Goal: Task Accomplishment & Management: Use online tool/utility

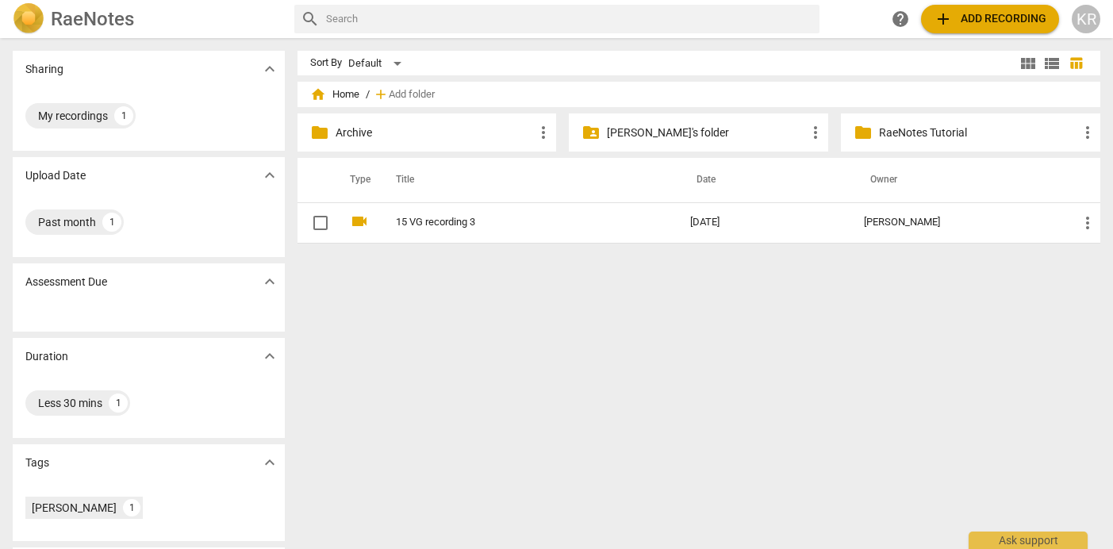
click at [493, 319] on div "Sort By Default view_module view_list table_chart home Home / add Add folder fo…" at bounding box center [706, 294] width 816 height 486
click at [994, 19] on span "add Add recording" at bounding box center [990, 19] width 113 height 19
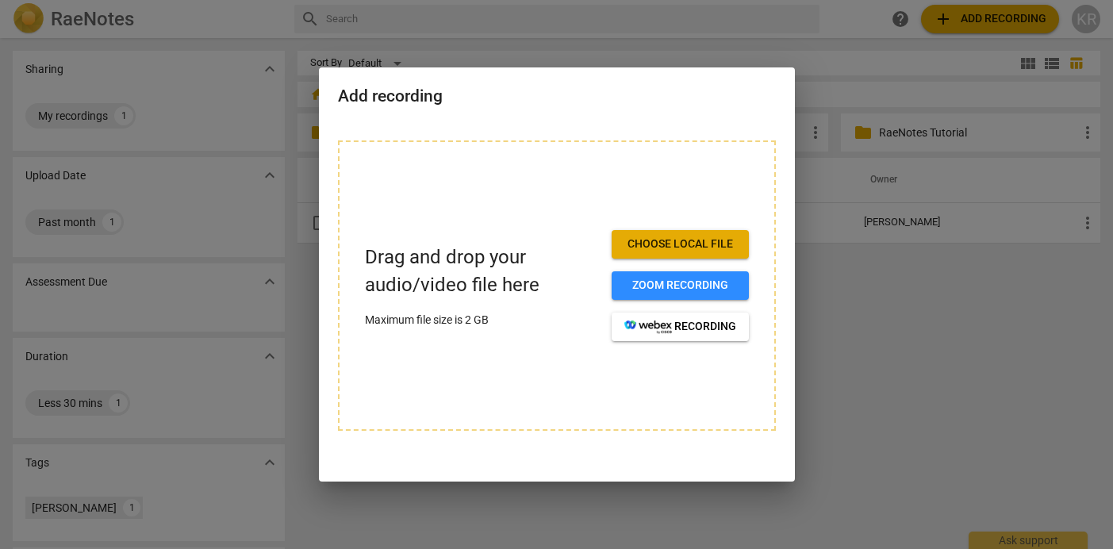
click at [823, 373] on div at bounding box center [556, 274] width 1113 height 549
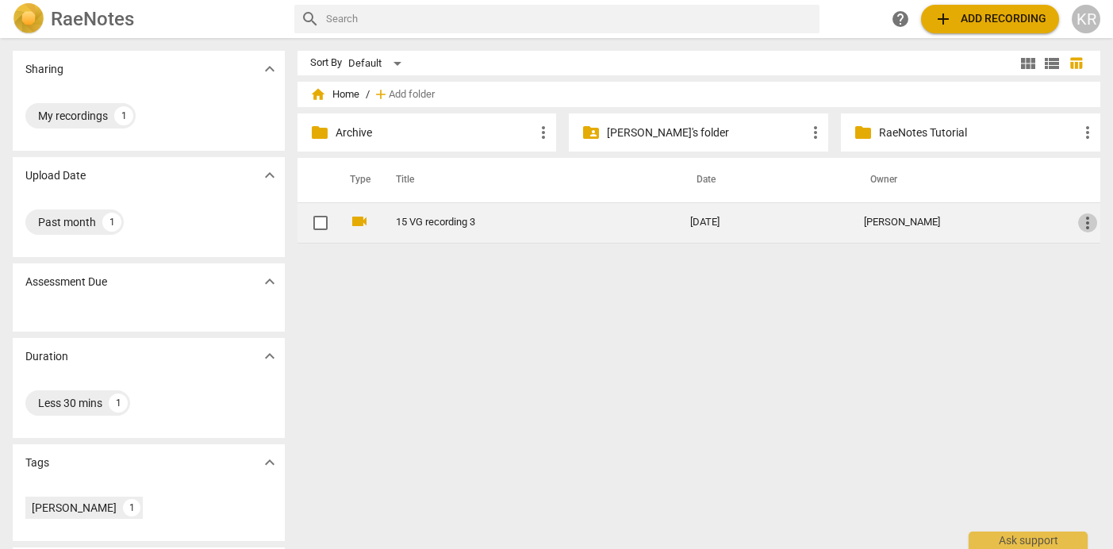
click at [1084, 223] on span "more_vert" at bounding box center [1087, 222] width 19 height 19
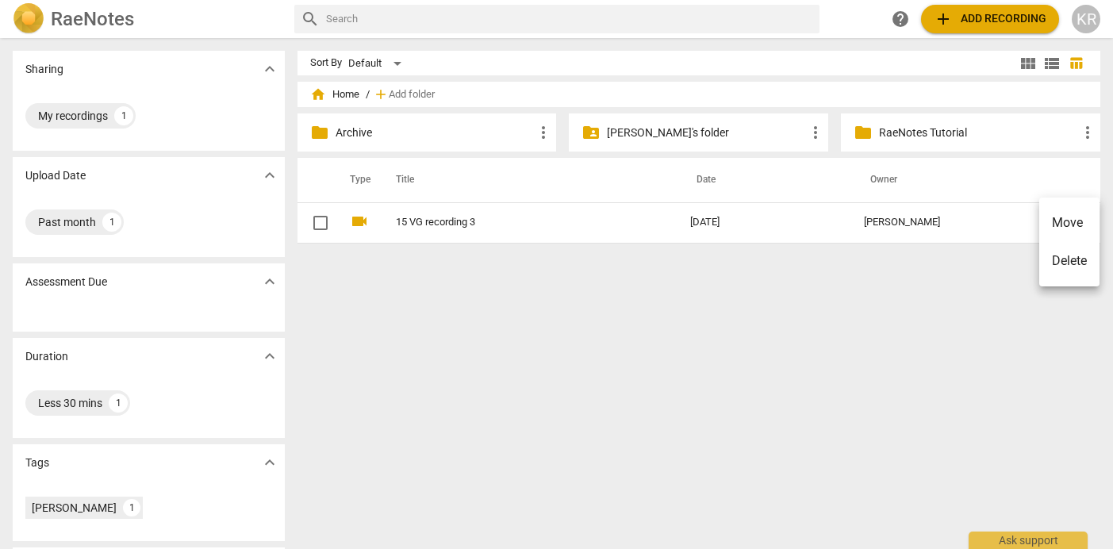
click at [466, 263] on div at bounding box center [556, 274] width 1113 height 549
click at [978, 24] on span "add Add recording" at bounding box center [990, 19] width 113 height 19
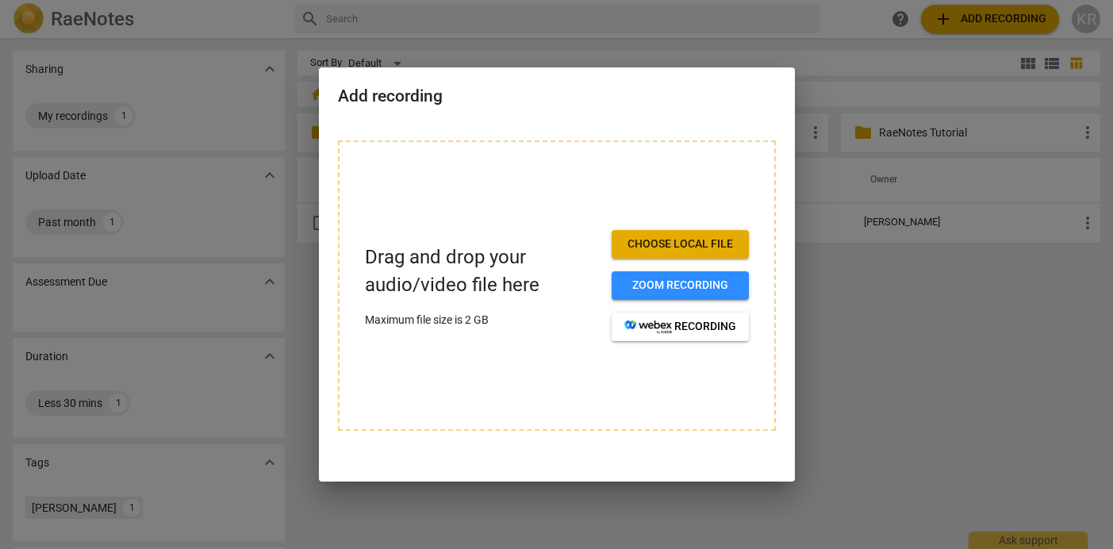
click at [854, 270] on div at bounding box center [556, 274] width 1113 height 549
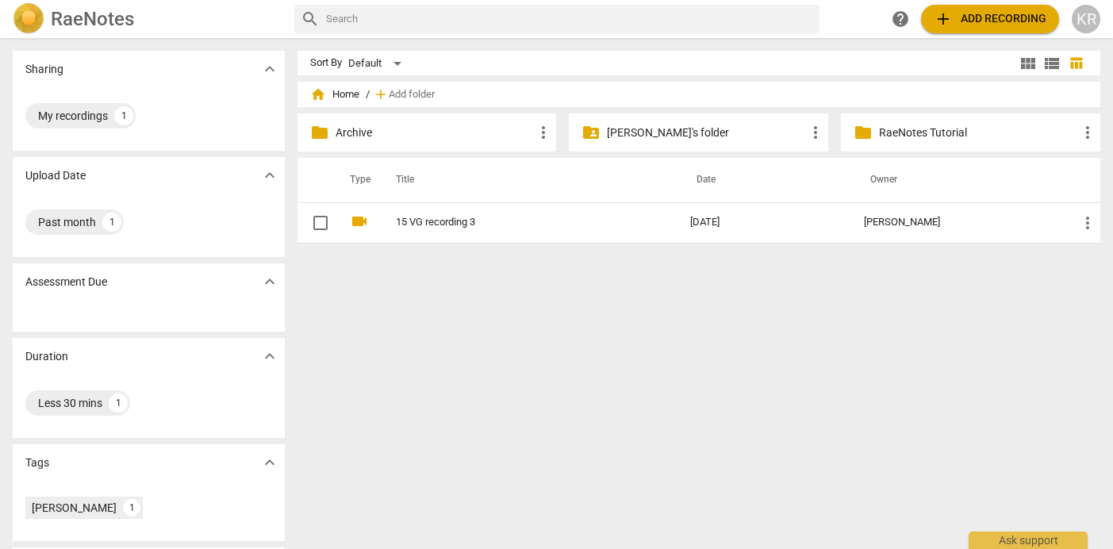
click at [351, 132] on p "Archive" at bounding box center [435, 133] width 199 height 17
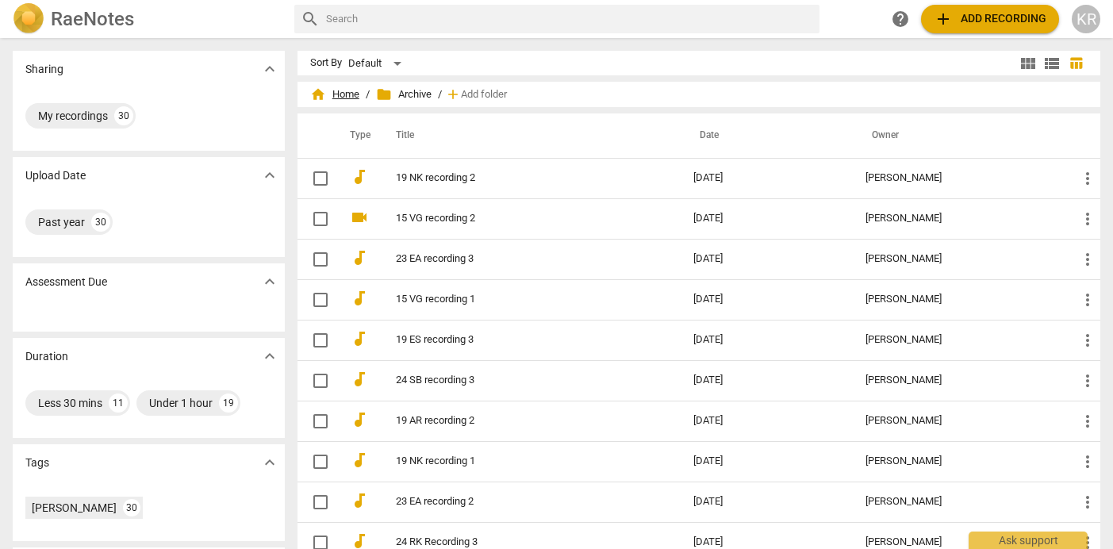
click at [347, 91] on span "home Home" at bounding box center [334, 94] width 49 height 16
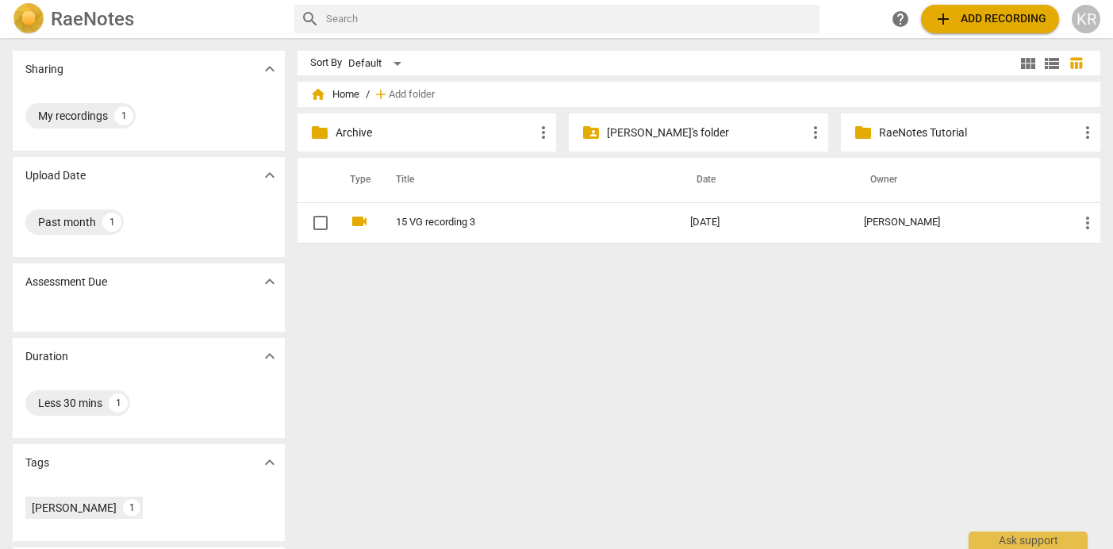
click at [653, 131] on p "[PERSON_NAME]'s folder" at bounding box center [706, 133] width 199 height 17
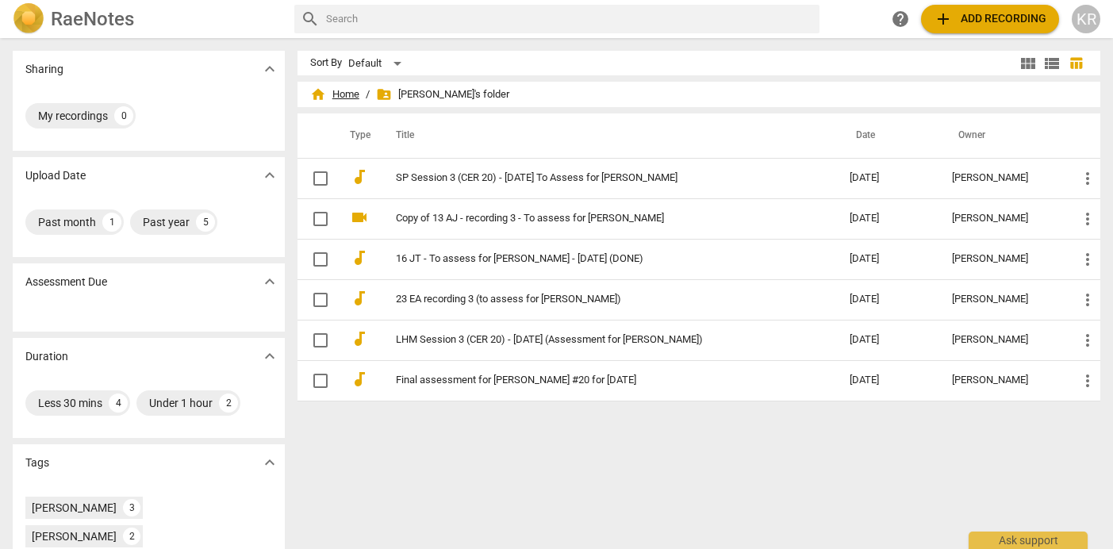
click at [343, 94] on span "home Home" at bounding box center [334, 94] width 49 height 16
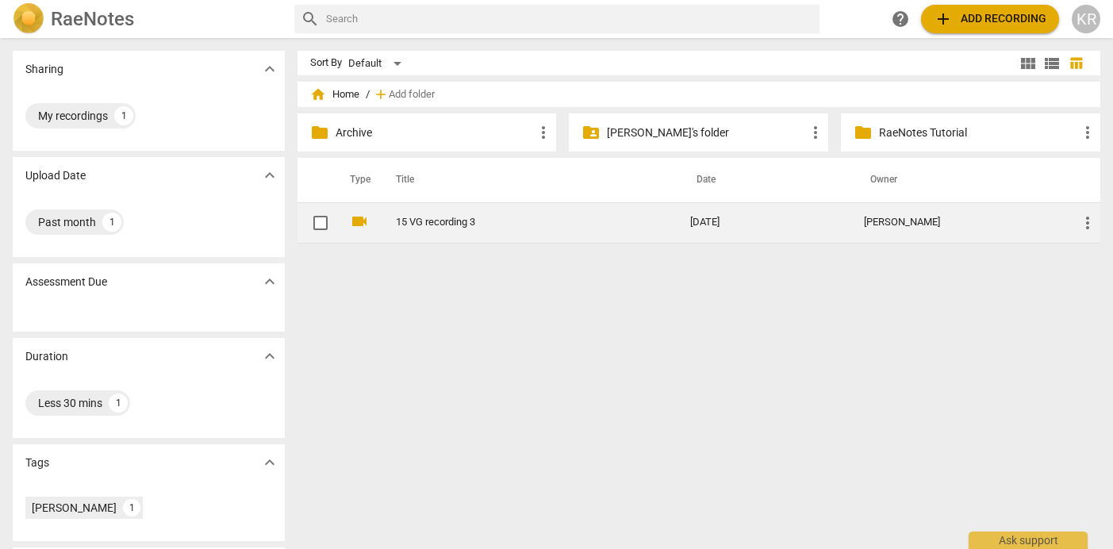
click at [438, 226] on link "15 VG recording 3" at bounding box center [514, 223] width 237 height 12
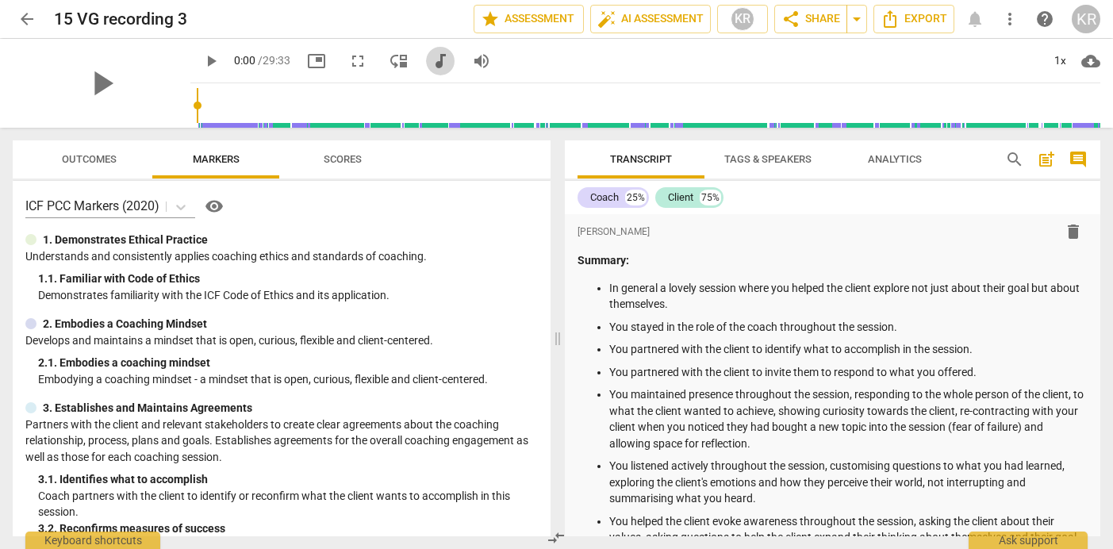
click at [431, 62] on span "audiotrack" at bounding box center [440, 61] width 19 height 19
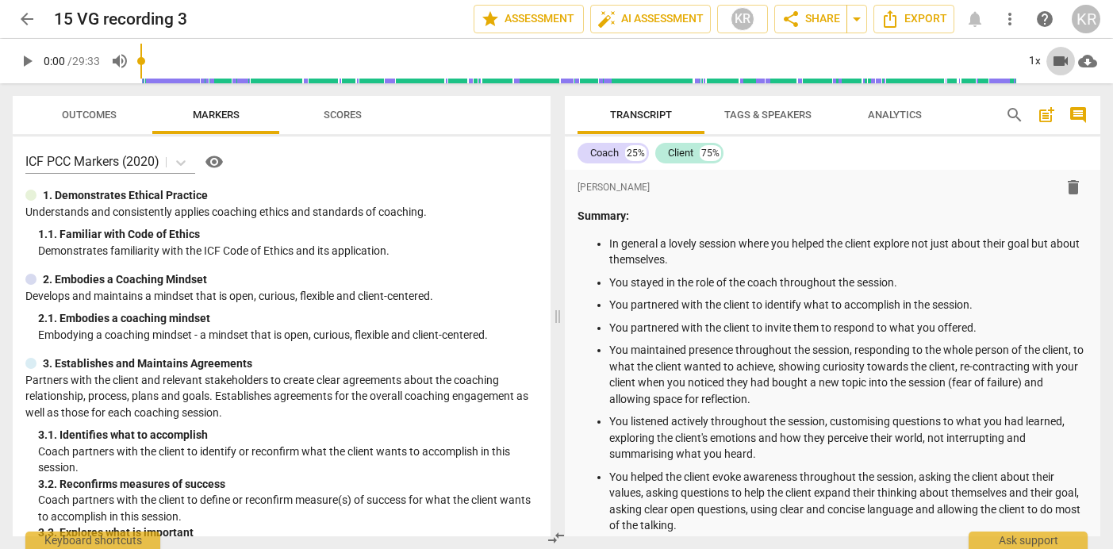
click at [1062, 62] on span "videocam" at bounding box center [1060, 61] width 19 height 19
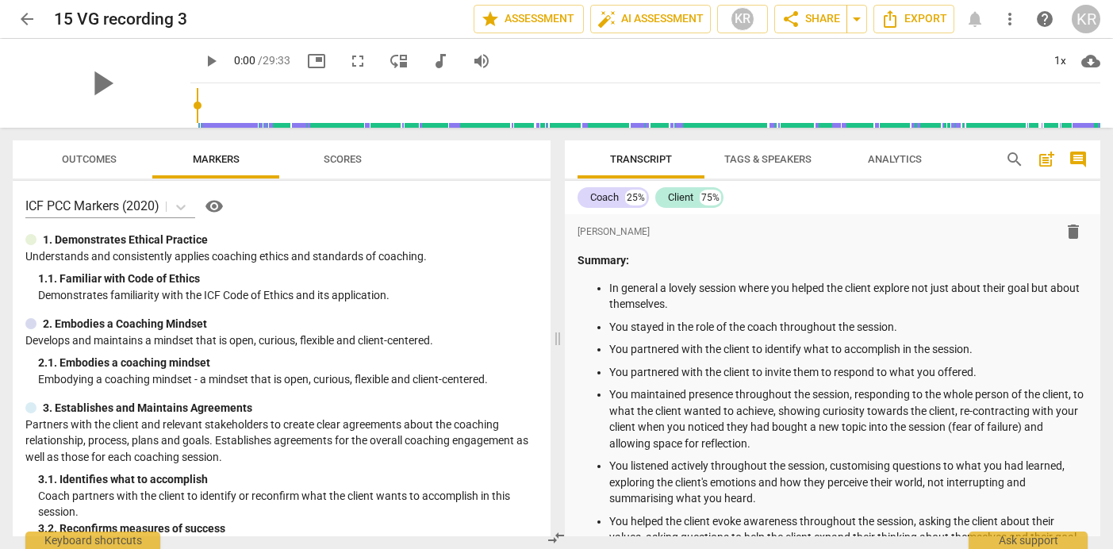
click at [431, 60] on span "audiotrack" at bounding box center [440, 61] width 19 height 19
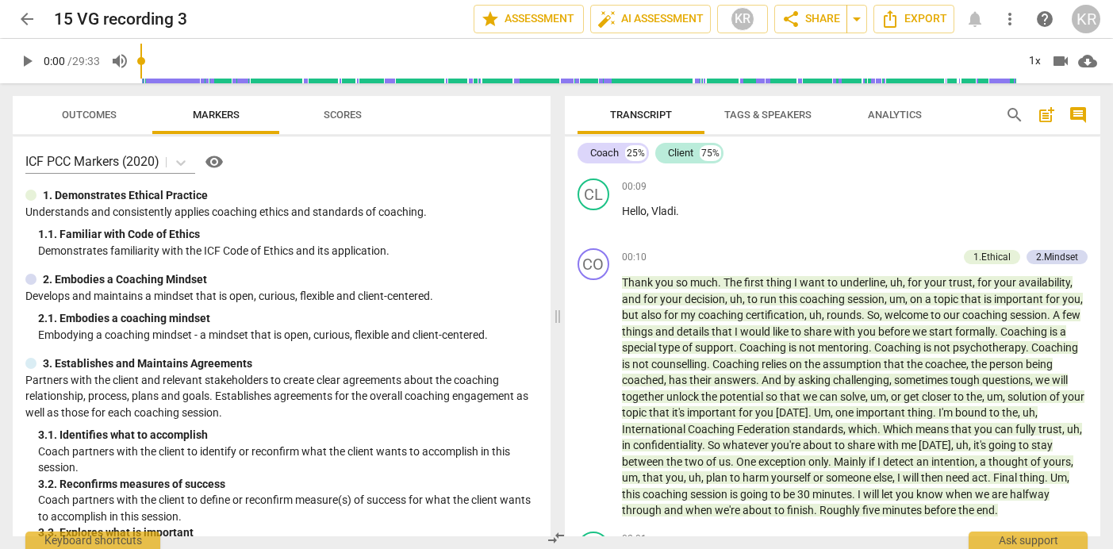
scroll to position [943, 0]
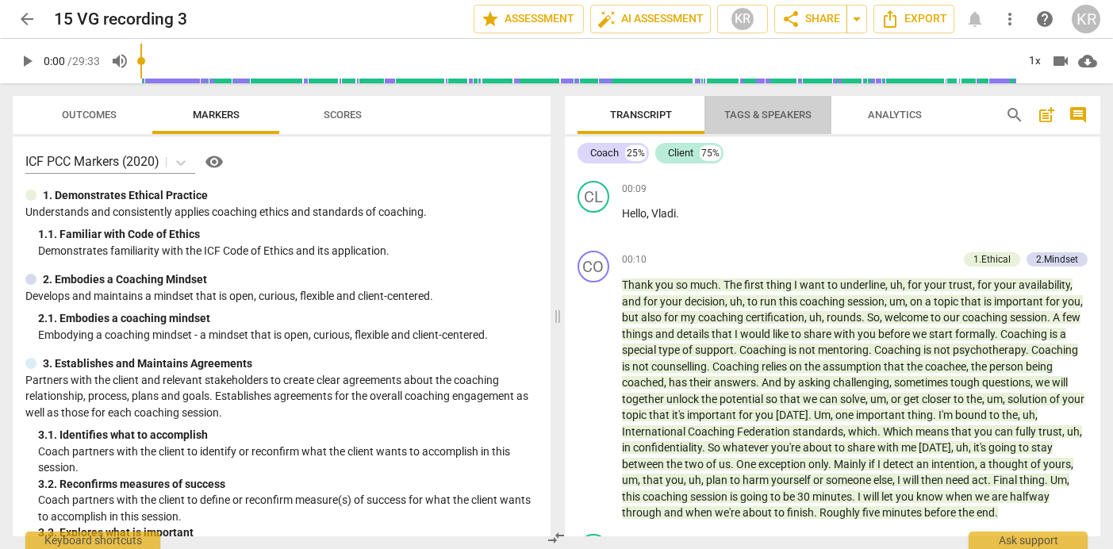
click at [759, 115] on span "Tags & Speakers" at bounding box center [767, 115] width 87 height 12
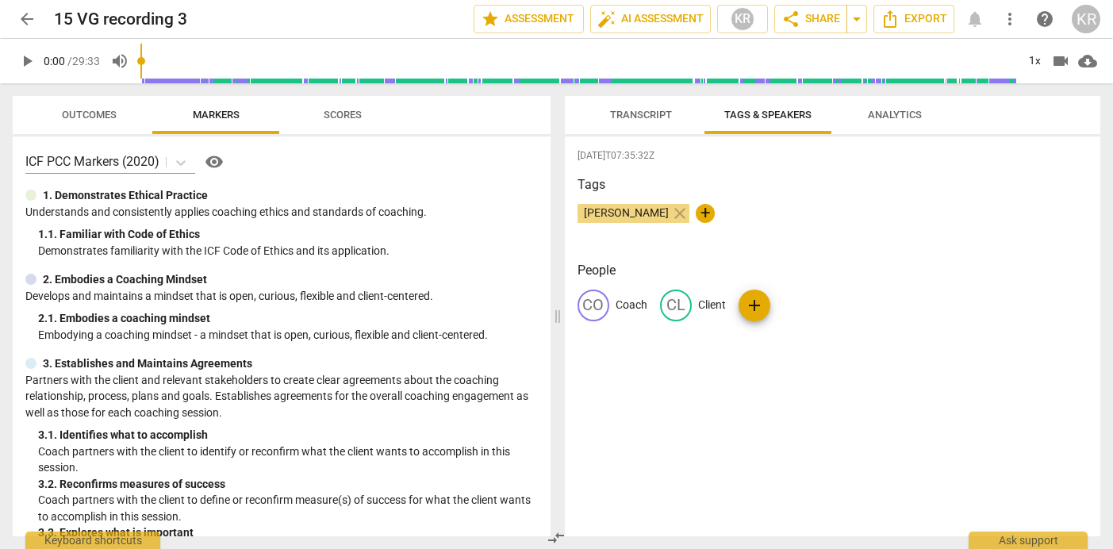
click at [640, 116] on span "Transcript" at bounding box center [641, 115] width 62 height 12
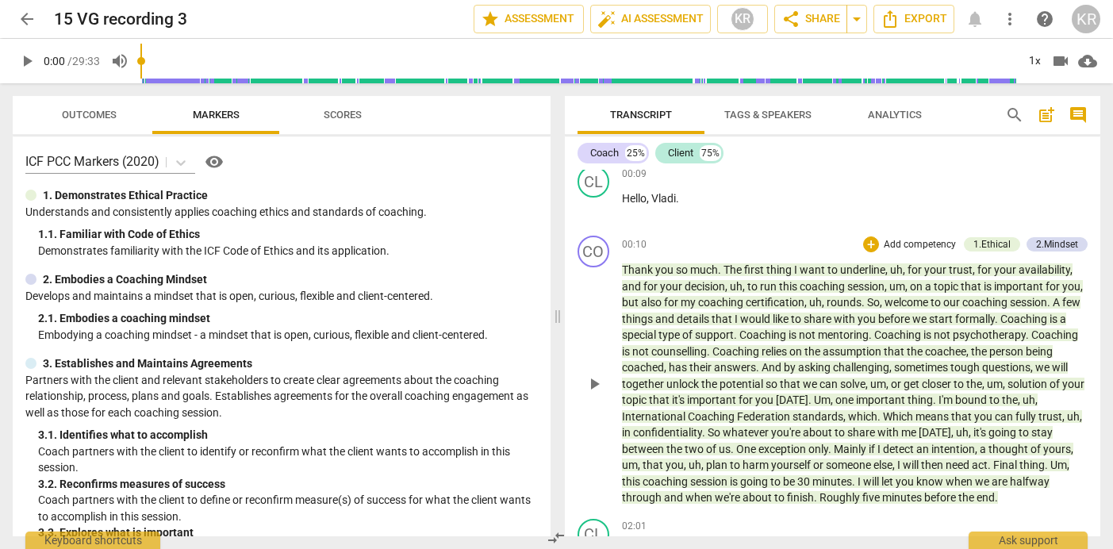
scroll to position [960, 0]
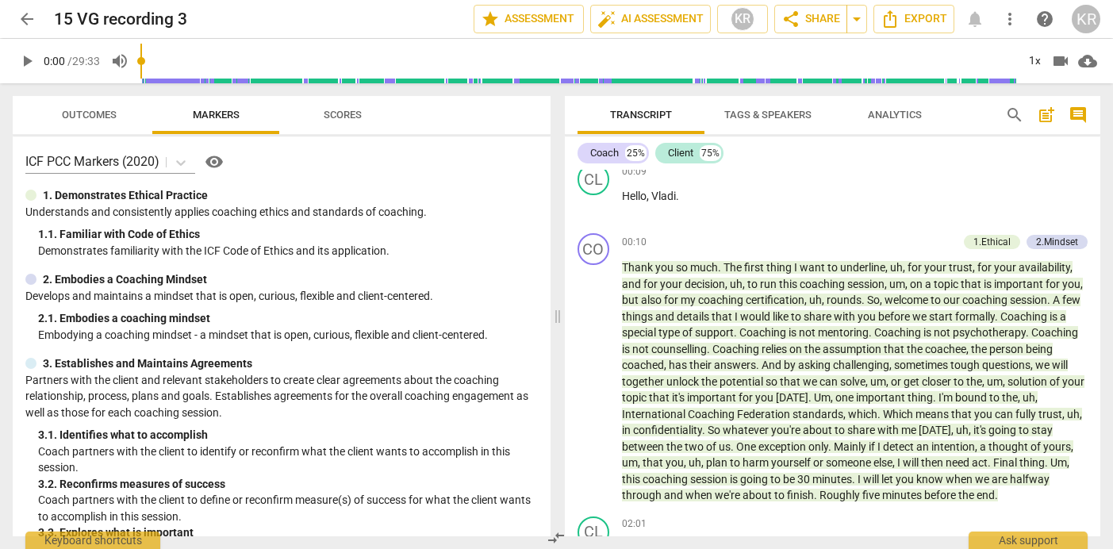
click at [19, 60] on span "play_arrow" at bounding box center [26, 61] width 19 height 19
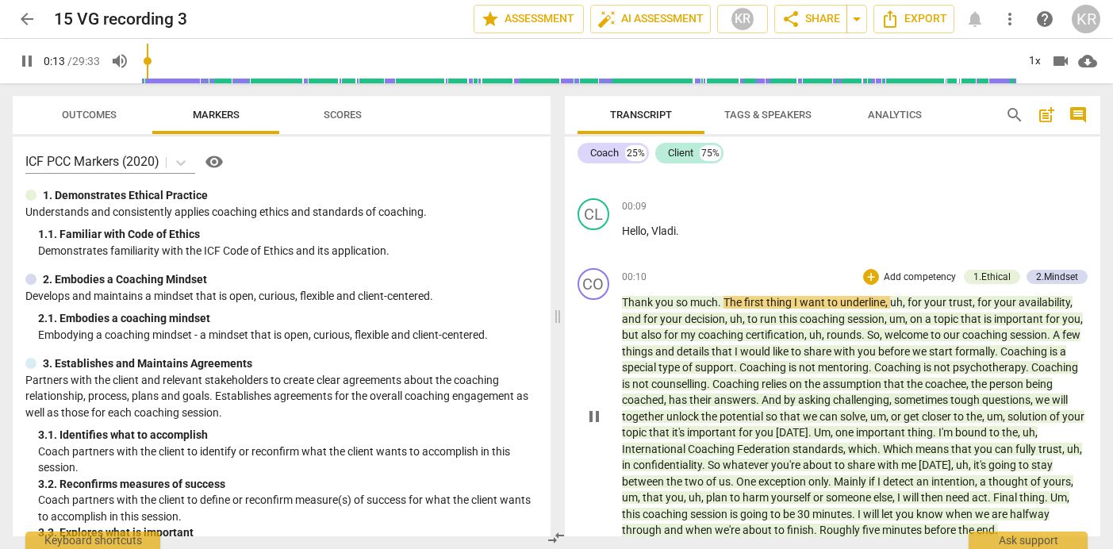
scroll to position [926, 0]
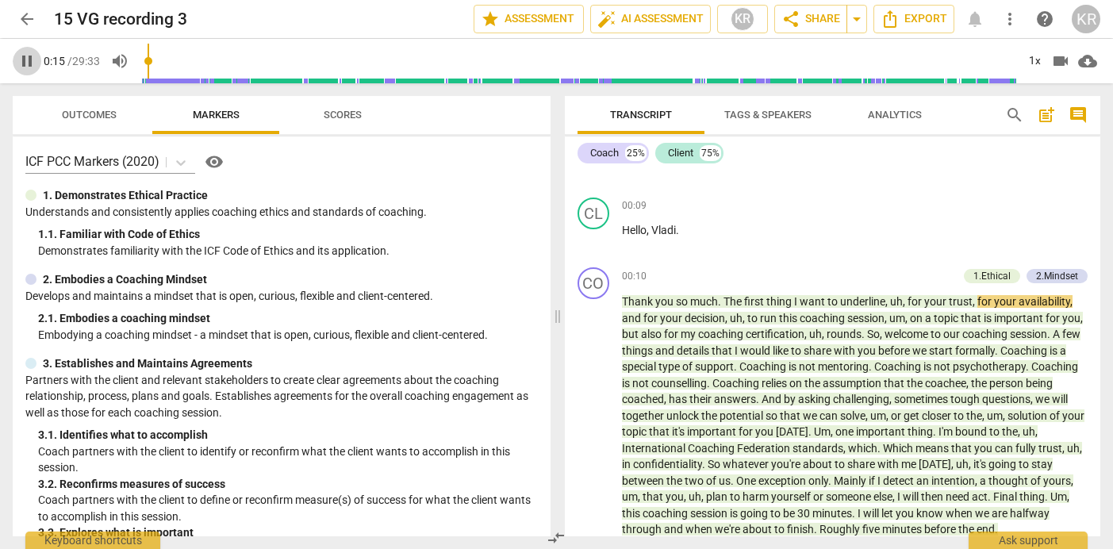
click at [15, 65] on span "pause" at bounding box center [27, 61] width 29 height 19
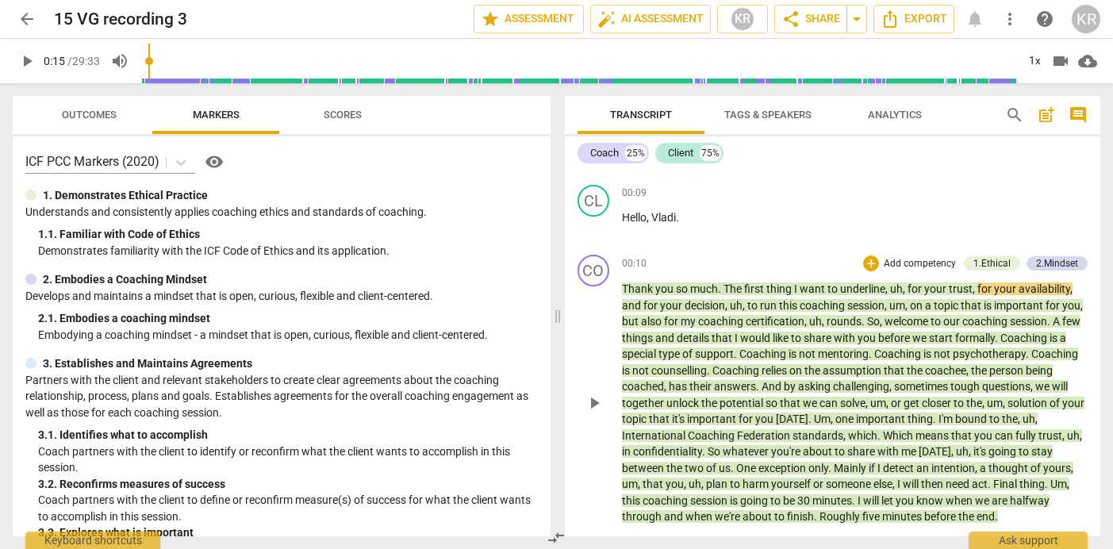
scroll to position [1015, 0]
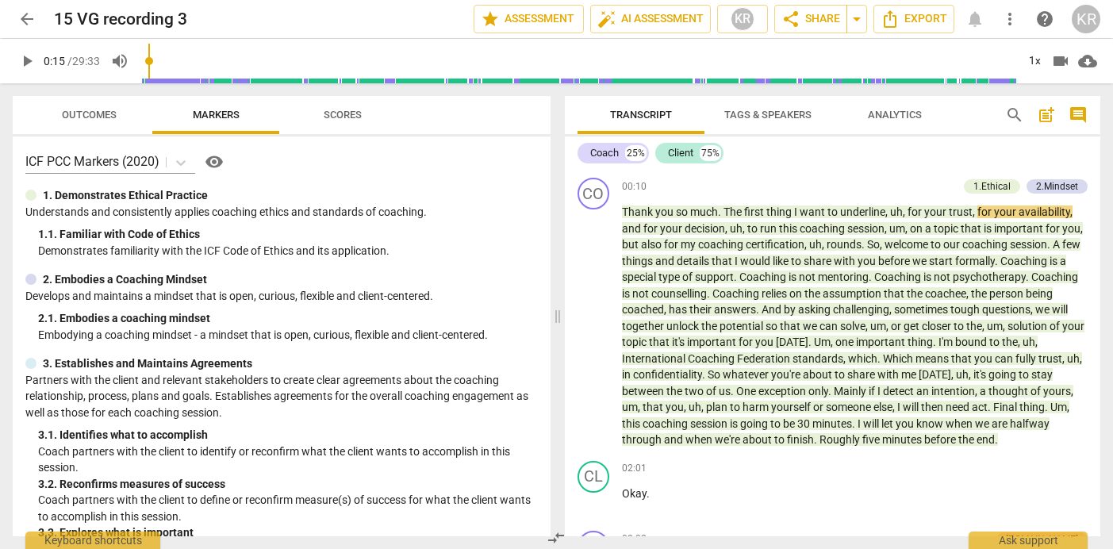
click at [25, 63] on span "play_arrow" at bounding box center [26, 61] width 19 height 19
click at [25, 63] on span "pause" at bounding box center [26, 61] width 19 height 19
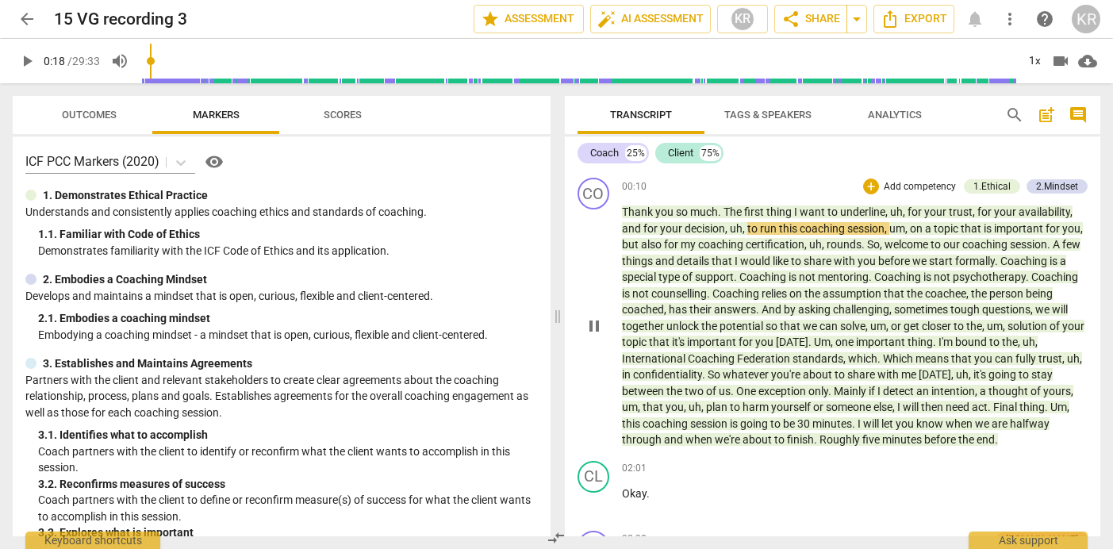
type input "19"
click at [856, 228] on span "session" at bounding box center [865, 228] width 37 height 13
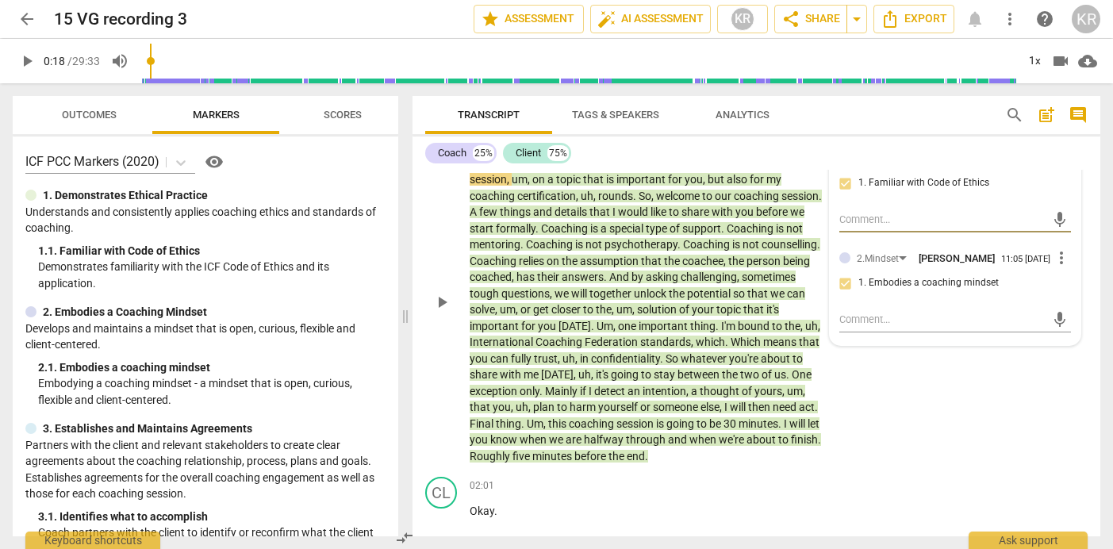
scroll to position [950, 0]
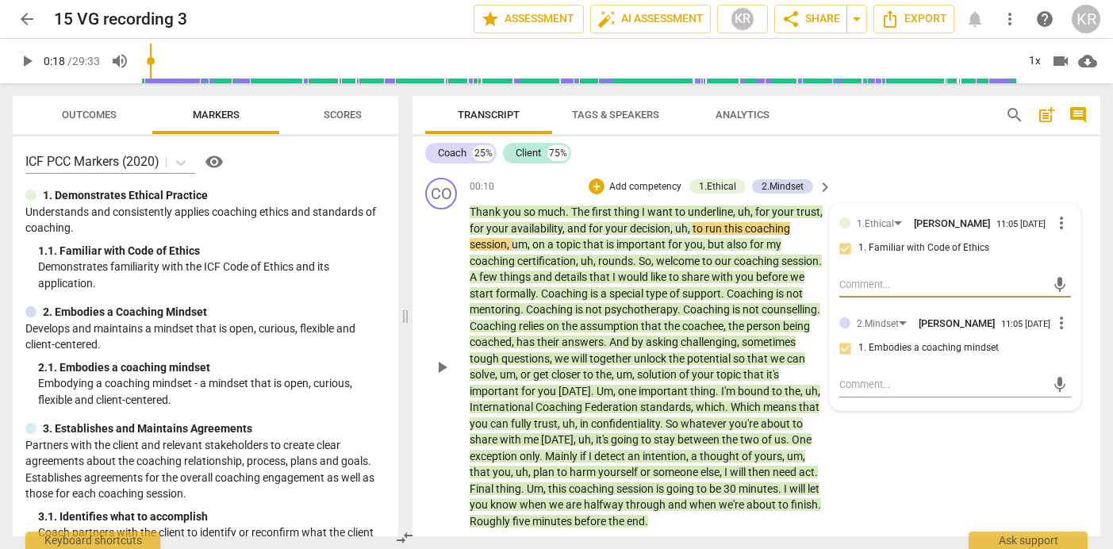
click at [478, 243] on span "session" at bounding box center [488, 244] width 37 height 13
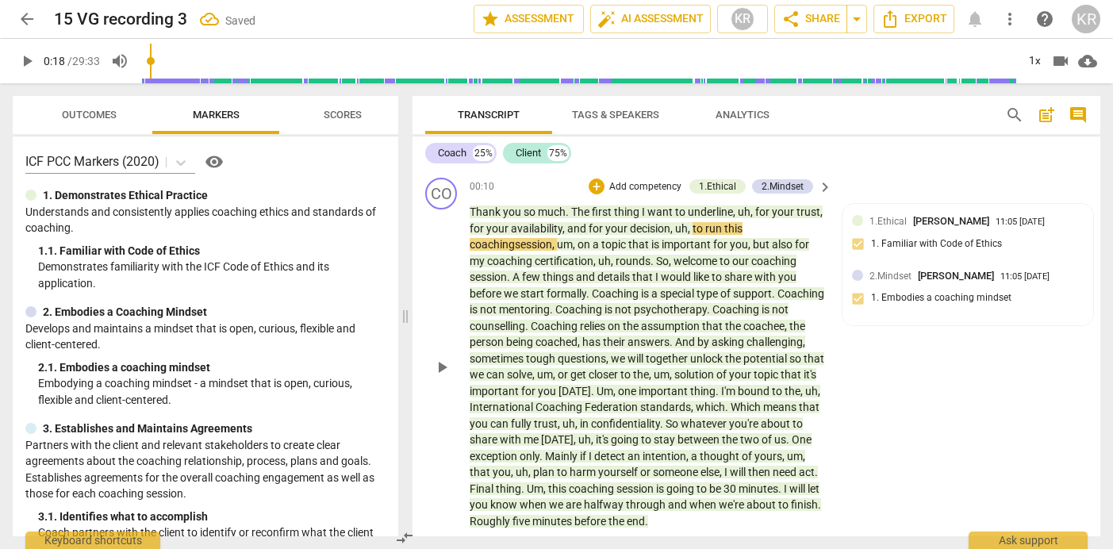
click at [644, 291] on span "is" at bounding box center [646, 293] width 10 height 13
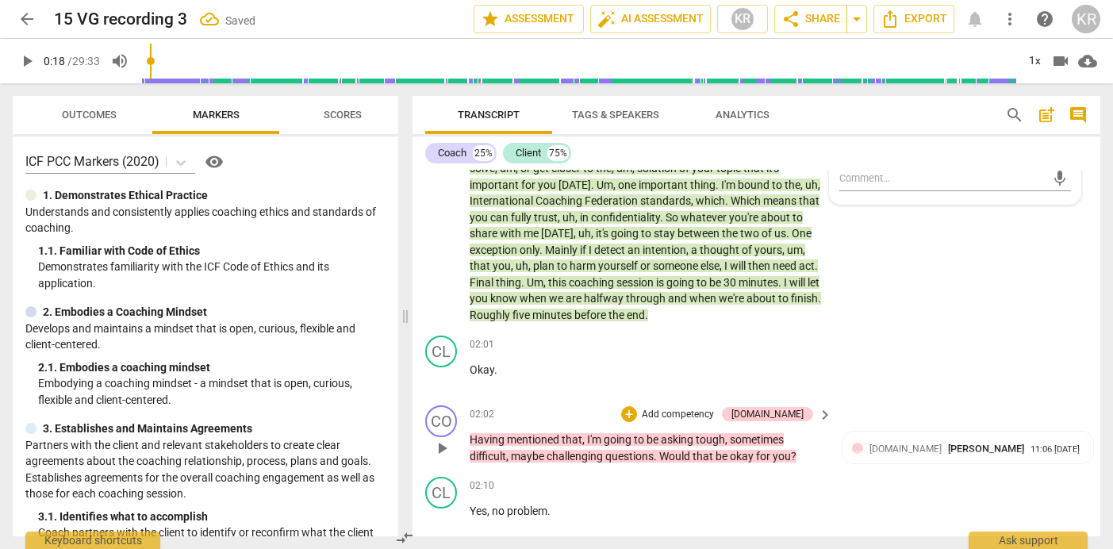
scroll to position [1159, 0]
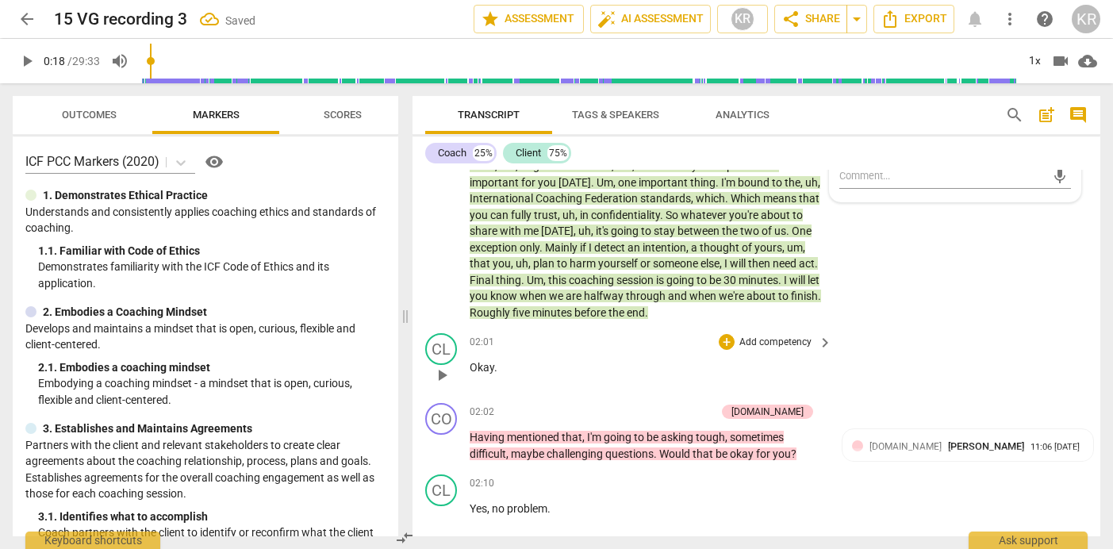
click at [477, 366] on span "Okay" at bounding box center [482, 367] width 25 height 13
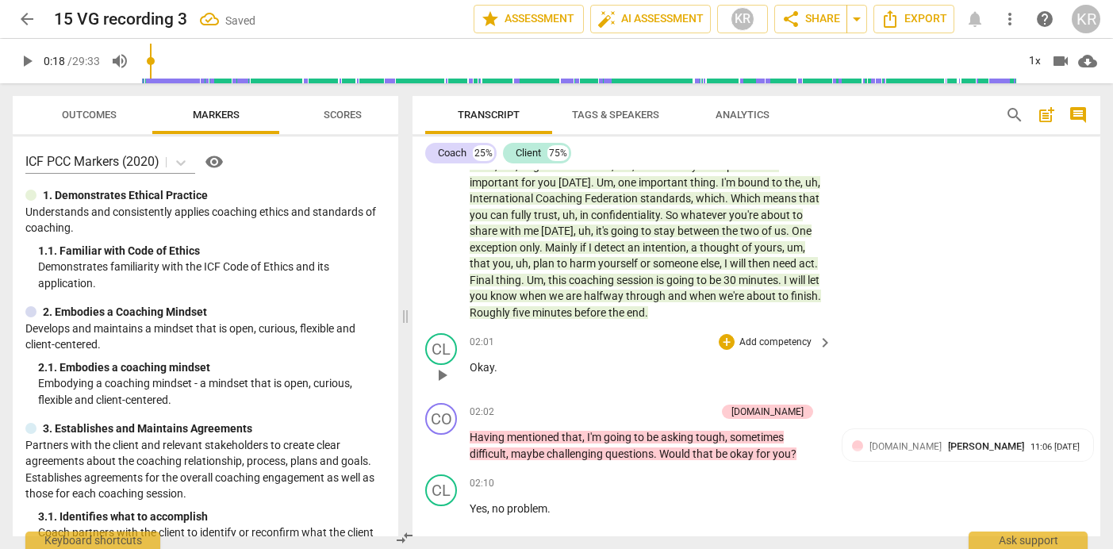
click at [472, 369] on span "Okay" at bounding box center [482, 367] width 25 height 13
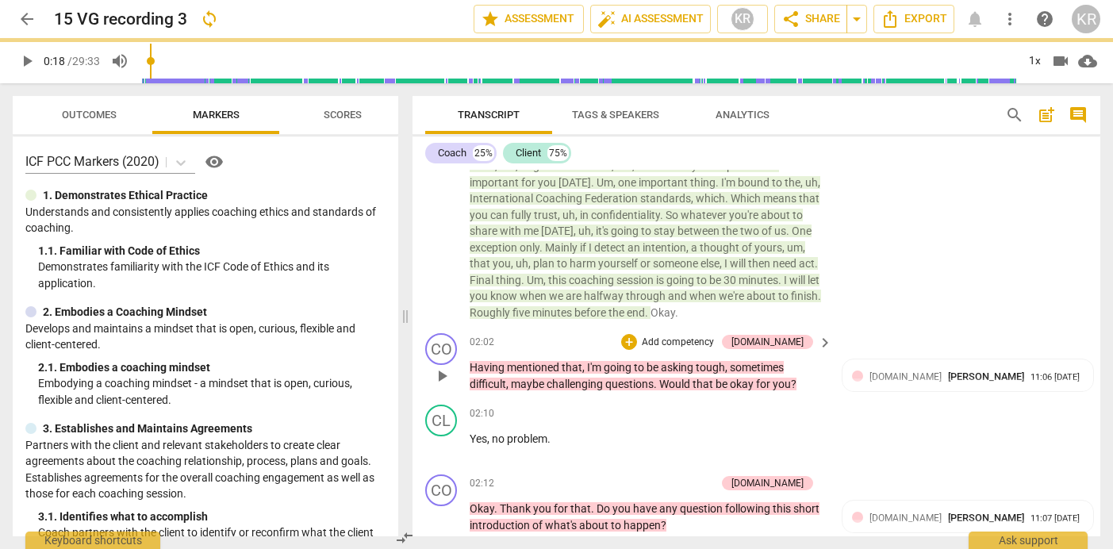
scroll to position [1089, 0]
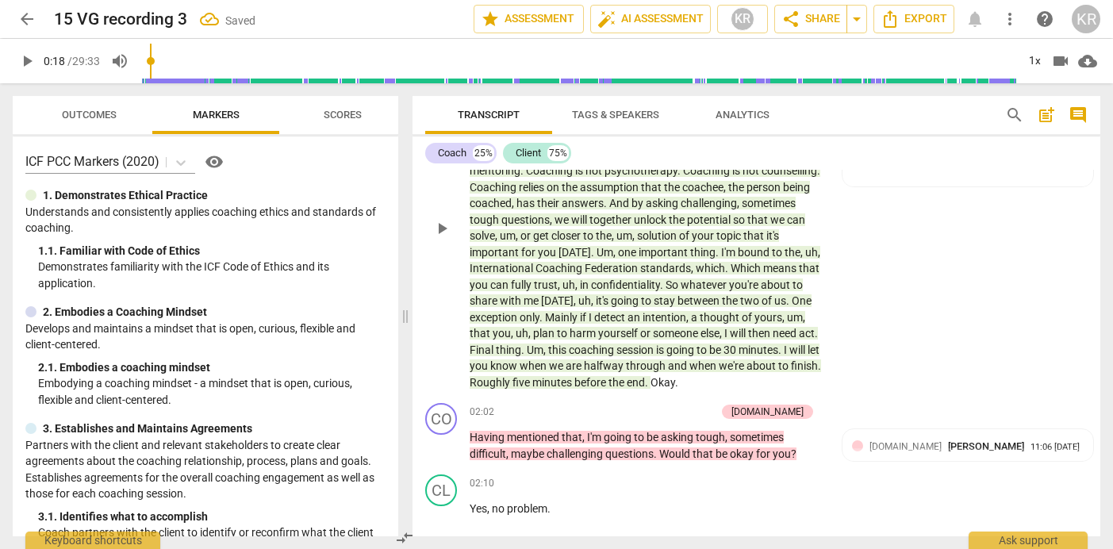
click at [675, 382] on span "Okay" at bounding box center [663, 382] width 25 height 13
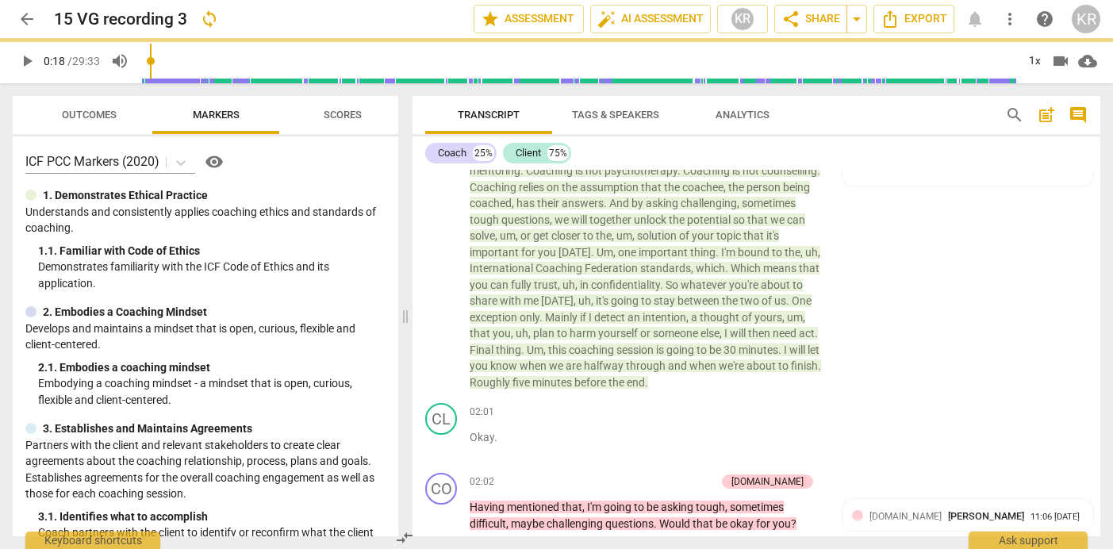
scroll to position [1159, 0]
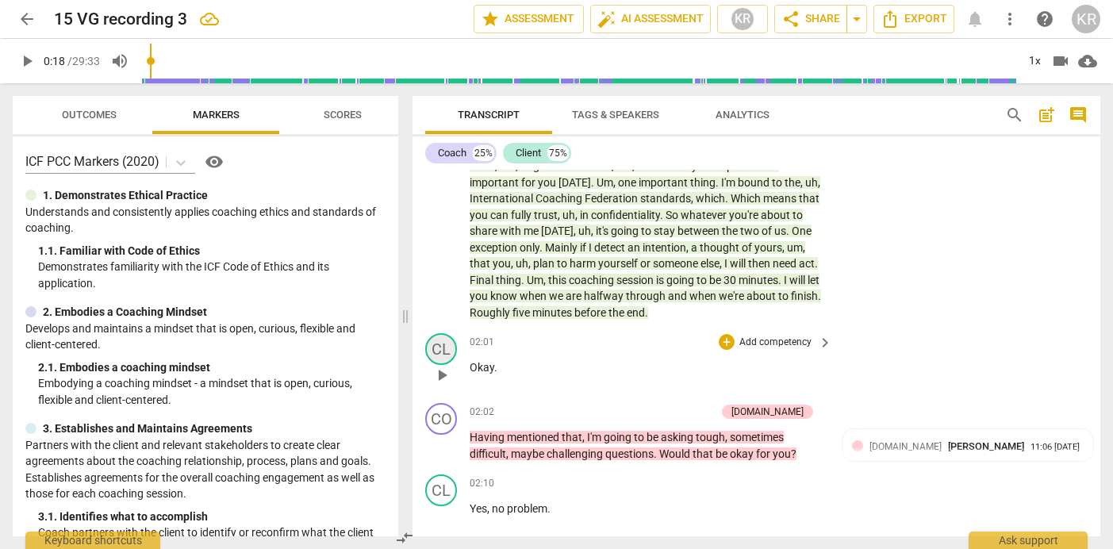
click at [445, 354] on div "CL" at bounding box center [441, 349] width 32 height 32
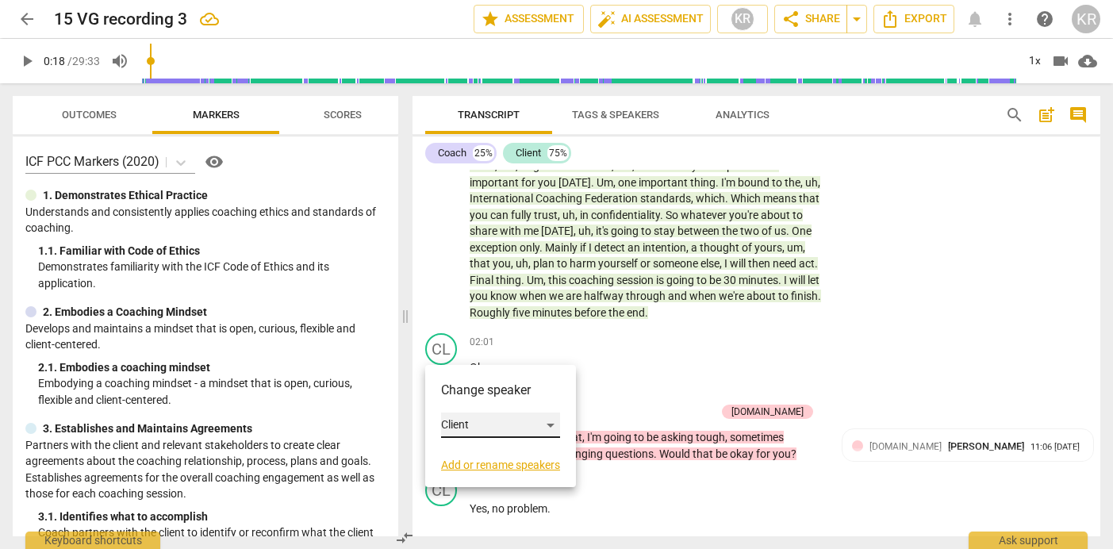
click at [460, 427] on div "Client" at bounding box center [500, 425] width 119 height 25
click at [475, 426] on li "Client" at bounding box center [501, 425] width 121 height 30
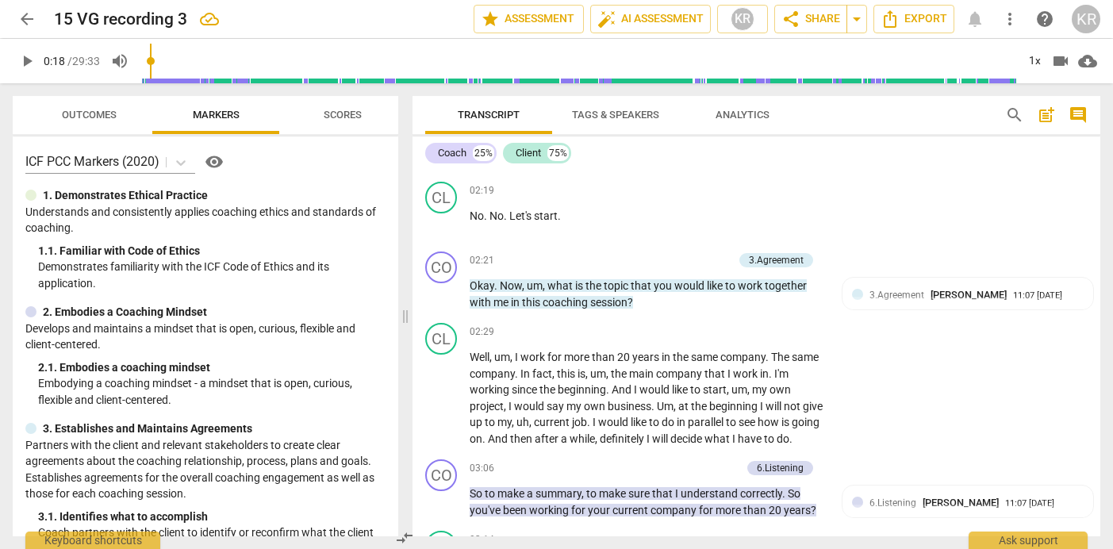
scroll to position [1599, 0]
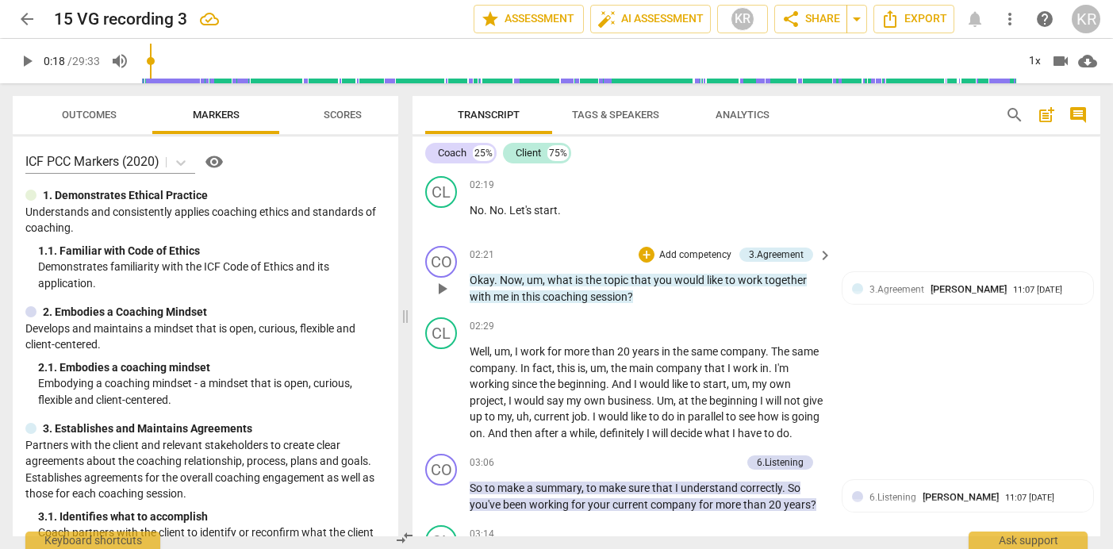
click at [680, 254] on p "Add competency" at bounding box center [695, 255] width 75 height 14
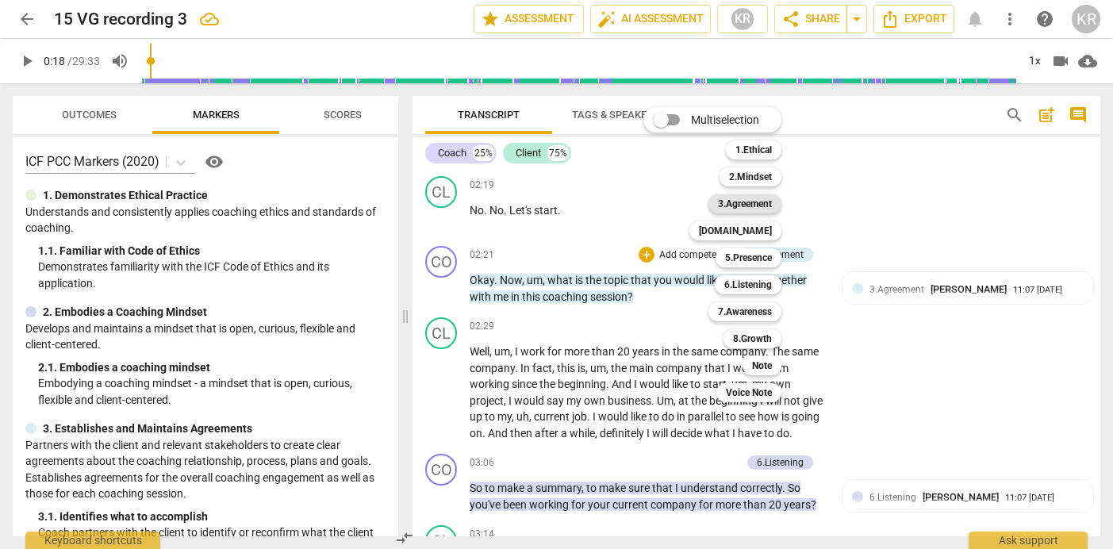
click at [757, 202] on b "3.Agreement" at bounding box center [745, 203] width 54 height 19
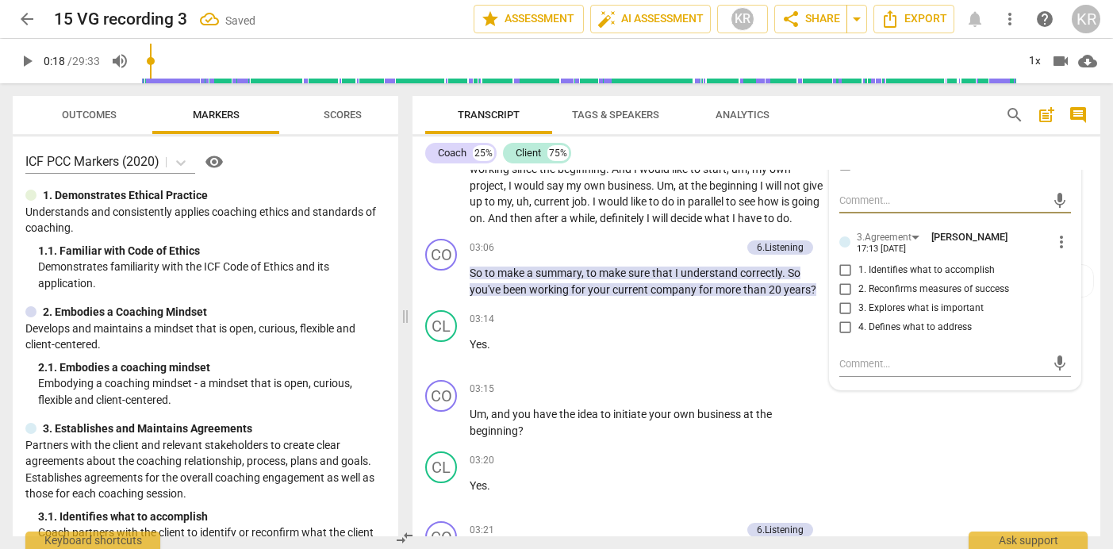
scroll to position [1830, 0]
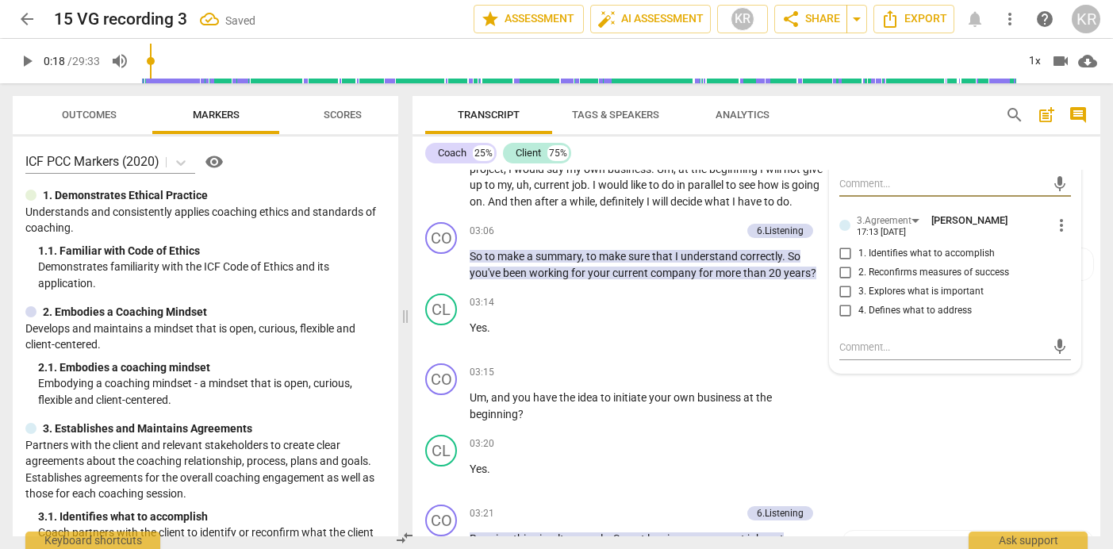
click at [842, 252] on input "1. Identifies what to accomplish" at bounding box center [845, 253] width 25 height 19
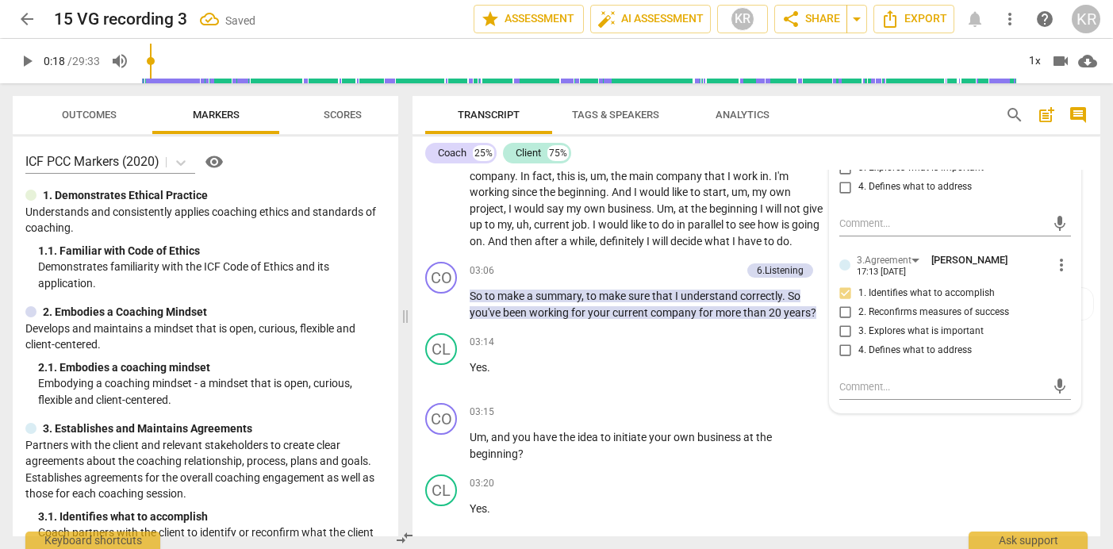
scroll to position [1807, 0]
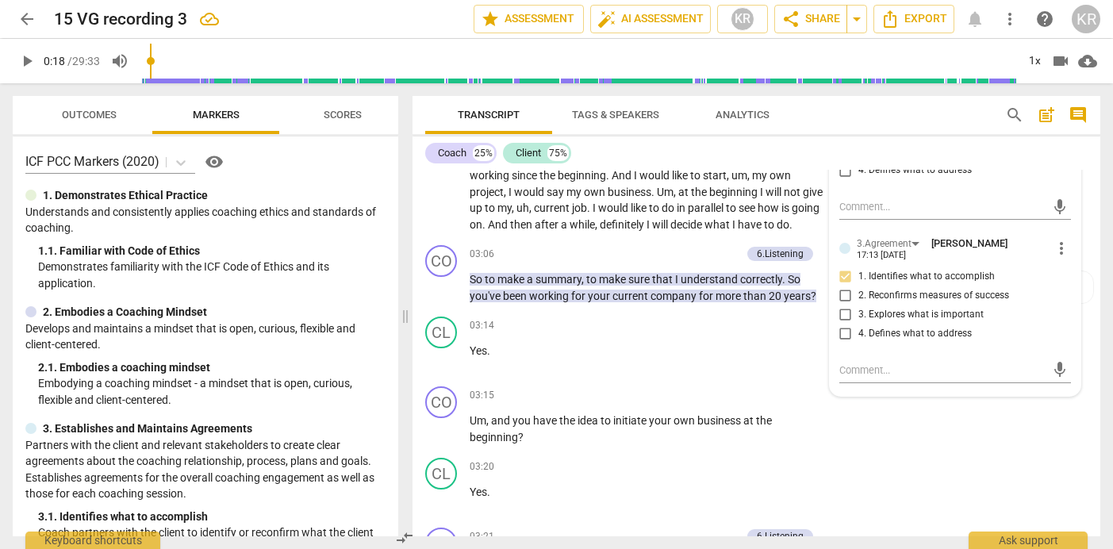
click at [843, 278] on input "1. Identifies what to accomplish" at bounding box center [845, 276] width 25 height 19
checkbox input "false"
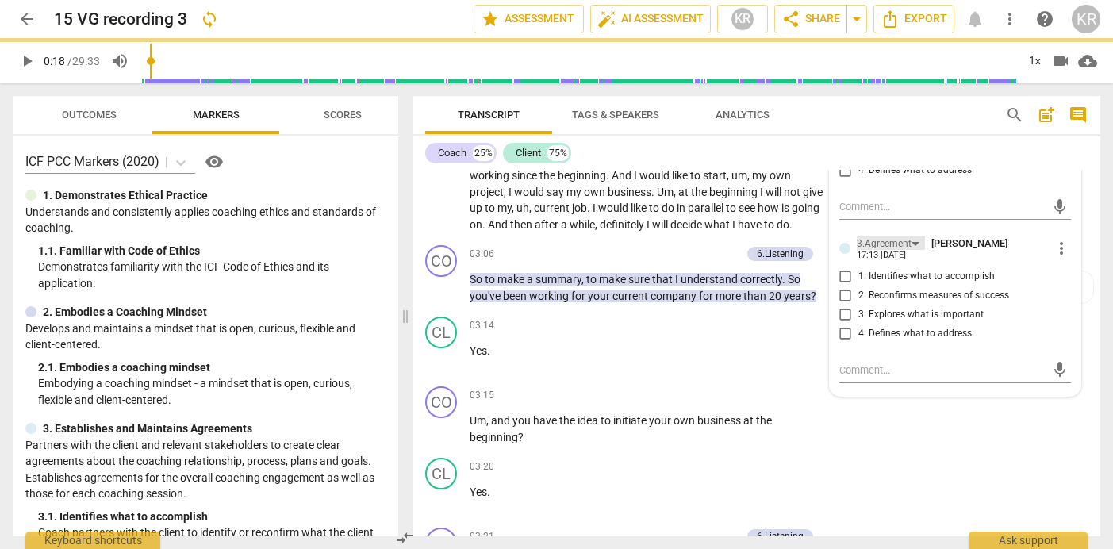
click at [913, 244] on div "3.Agreement" at bounding box center [891, 242] width 68 height 13
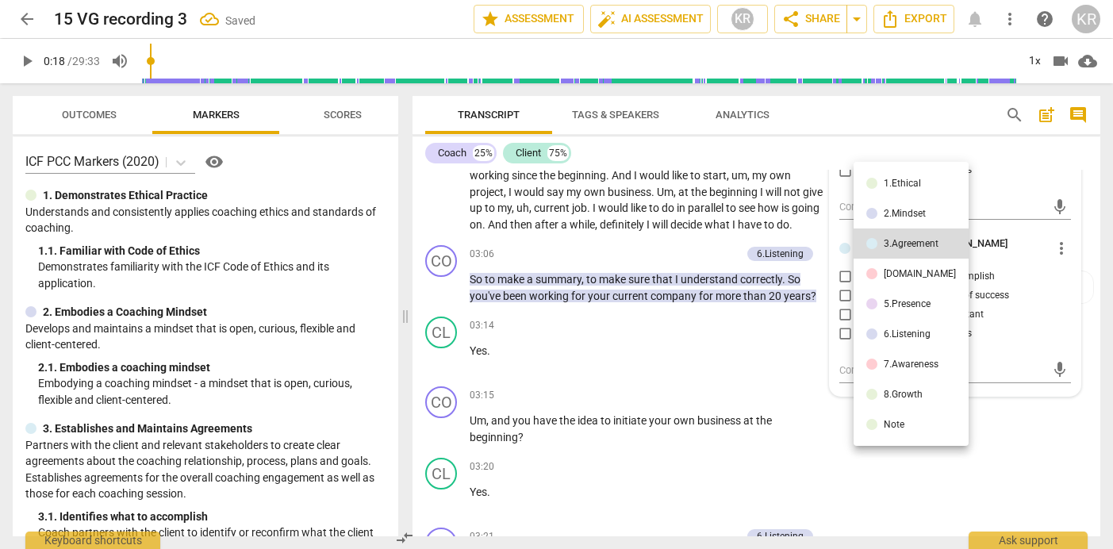
click at [993, 284] on div at bounding box center [556, 274] width 1113 height 549
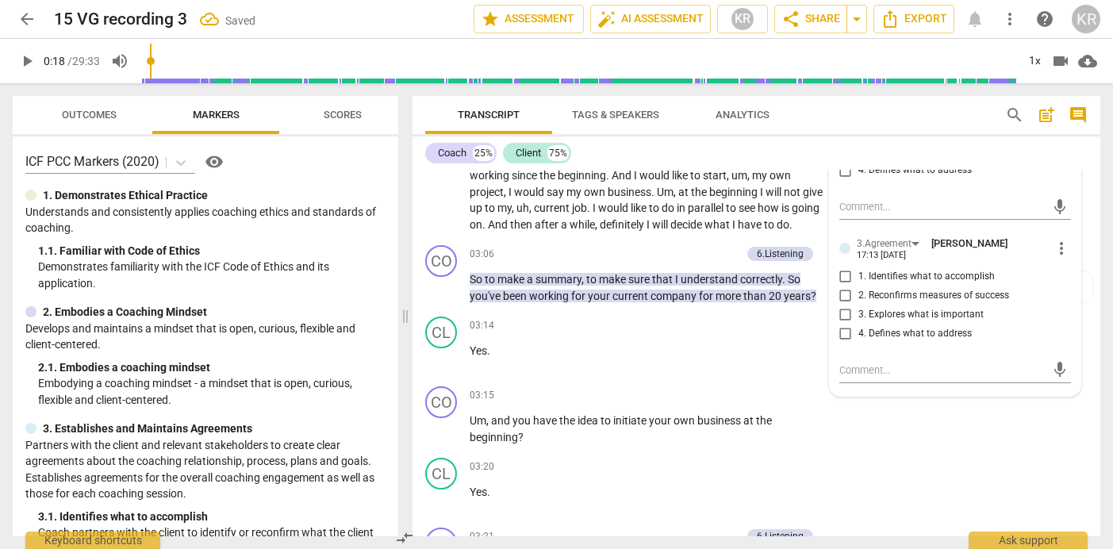
click at [1053, 244] on span "more_vert" at bounding box center [1061, 248] width 19 height 19
click at [1064, 274] on li "Delete" at bounding box center [1072, 278] width 55 height 30
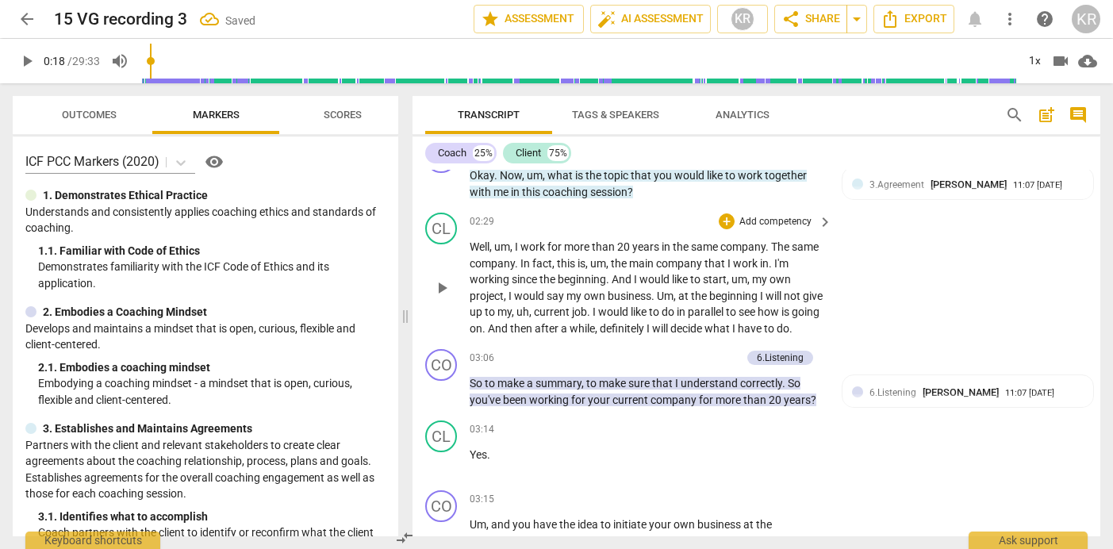
scroll to position [1568, 0]
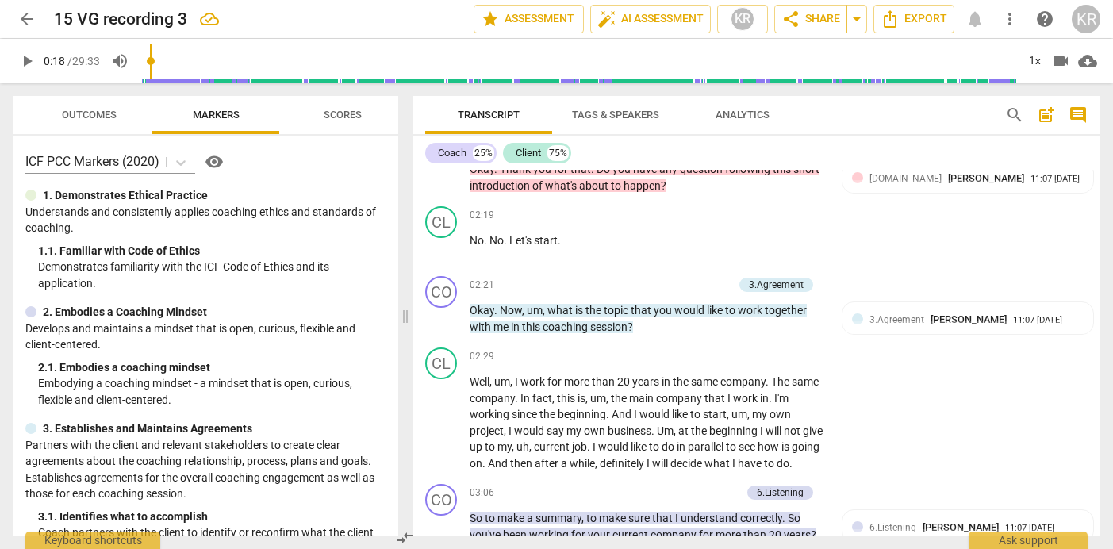
click at [104, 121] on span "Outcomes" at bounding box center [89, 115] width 93 height 21
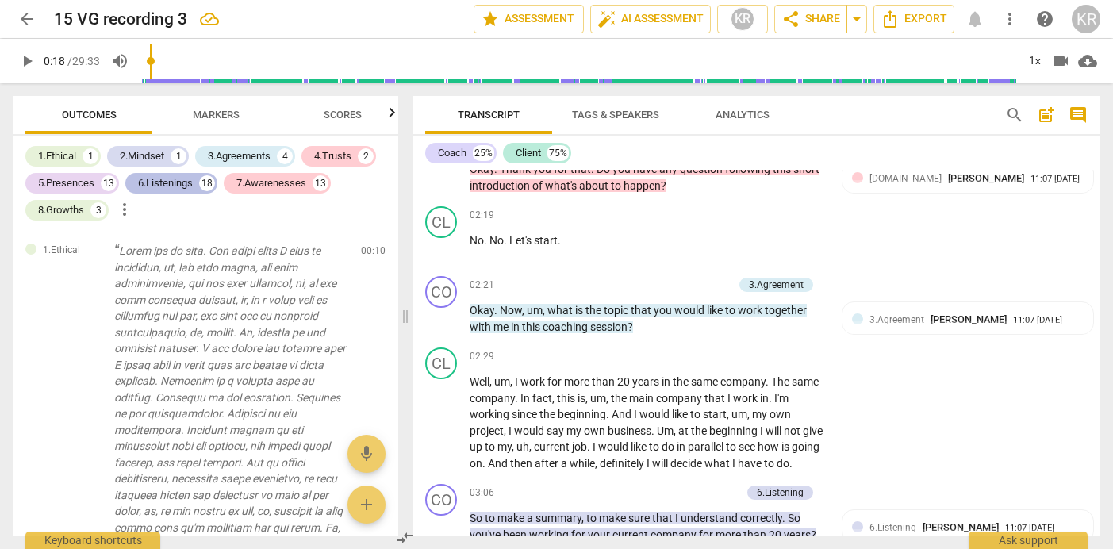
click at [169, 186] on div "6.Listenings" at bounding box center [165, 183] width 55 height 16
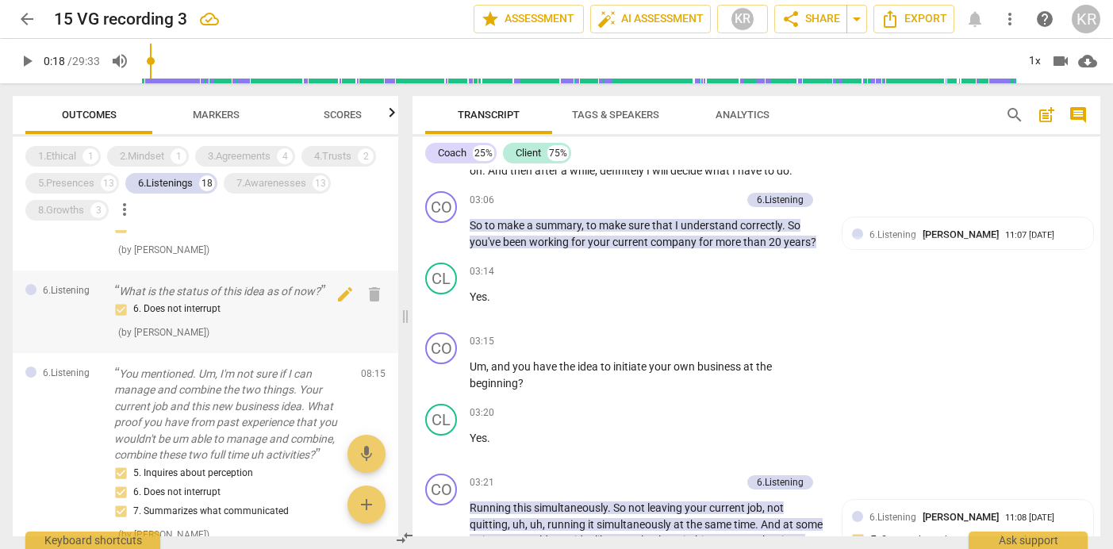
scroll to position [324, 0]
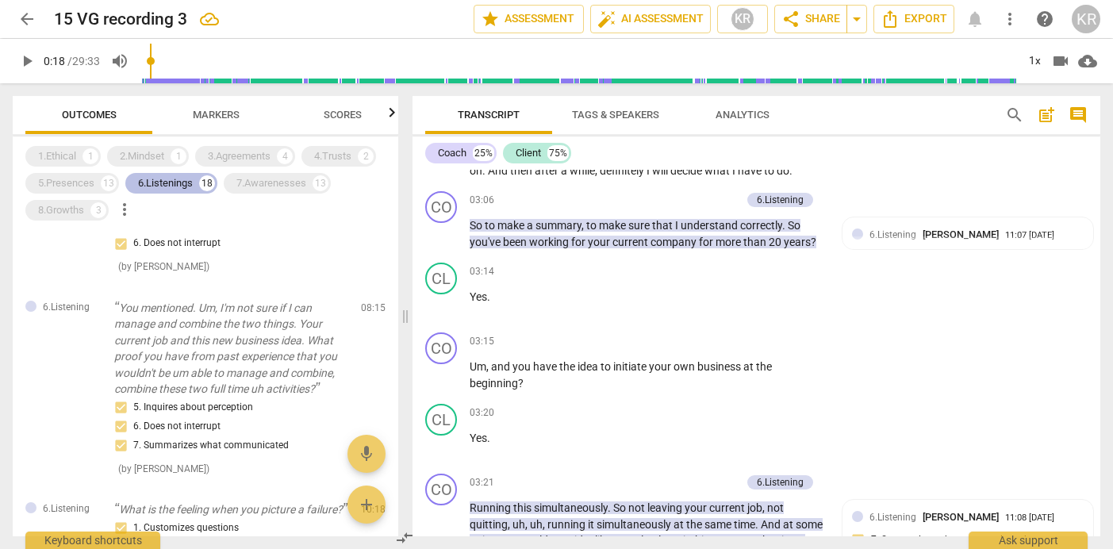
click at [168, 185] on div "6.Listenings" at bounding box center [165, 183] width 55 height 16
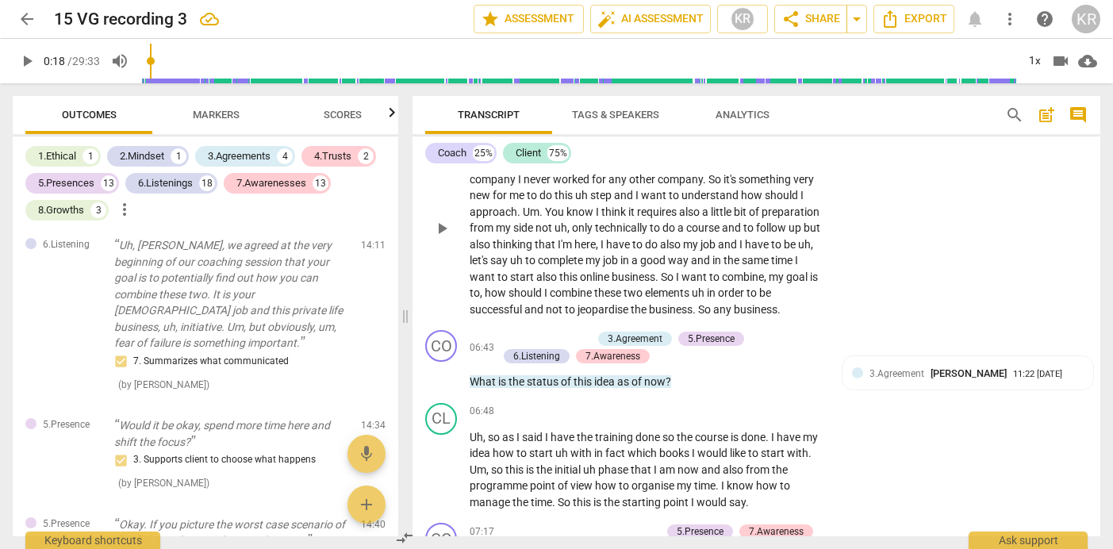
scroll to position [2989, 0]
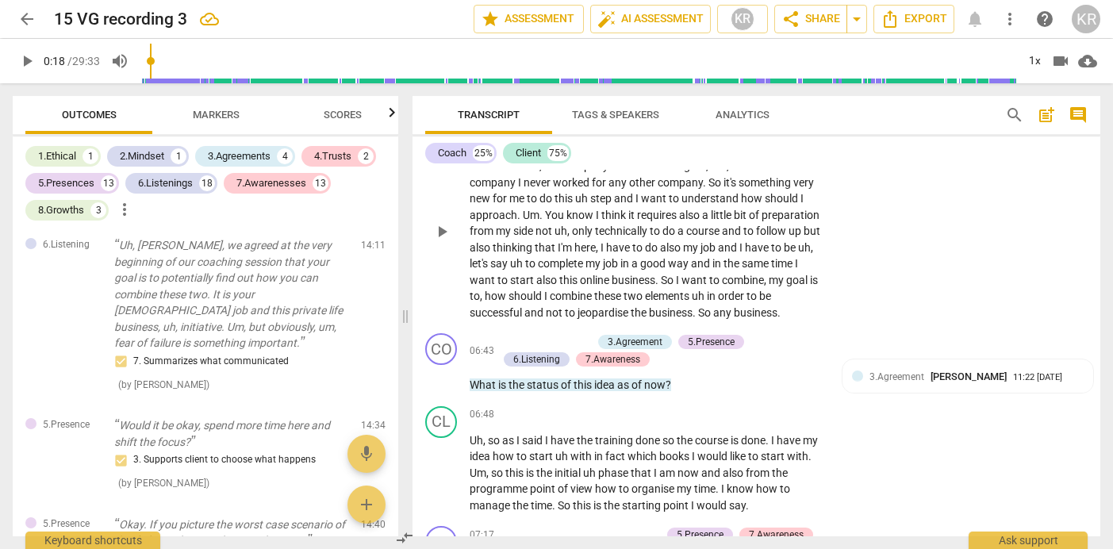
click at [596, 221] on span "know" at bounding box center [580, 215] width 29 height 13
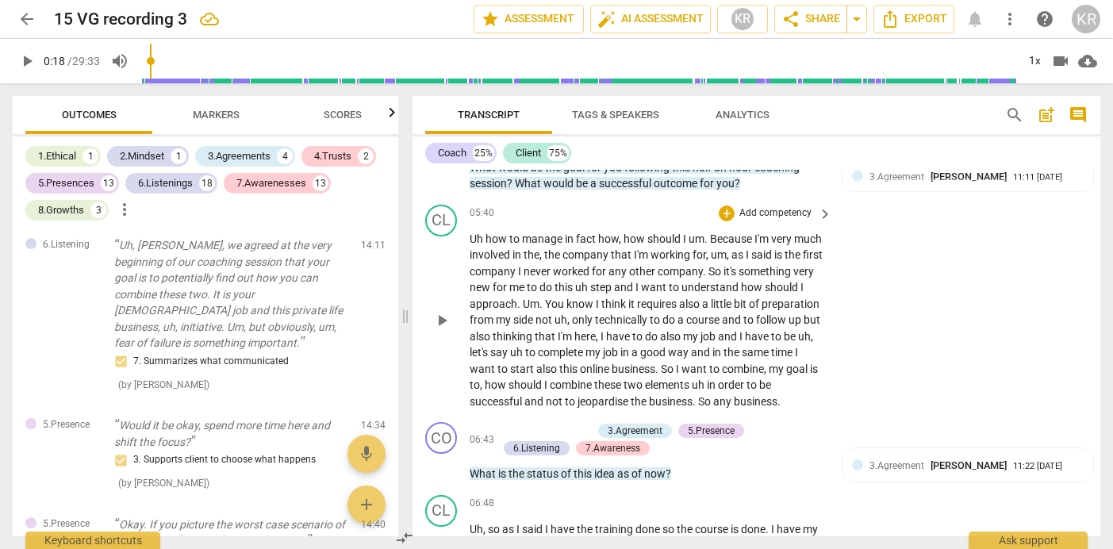
scroll to position [2865, 0]
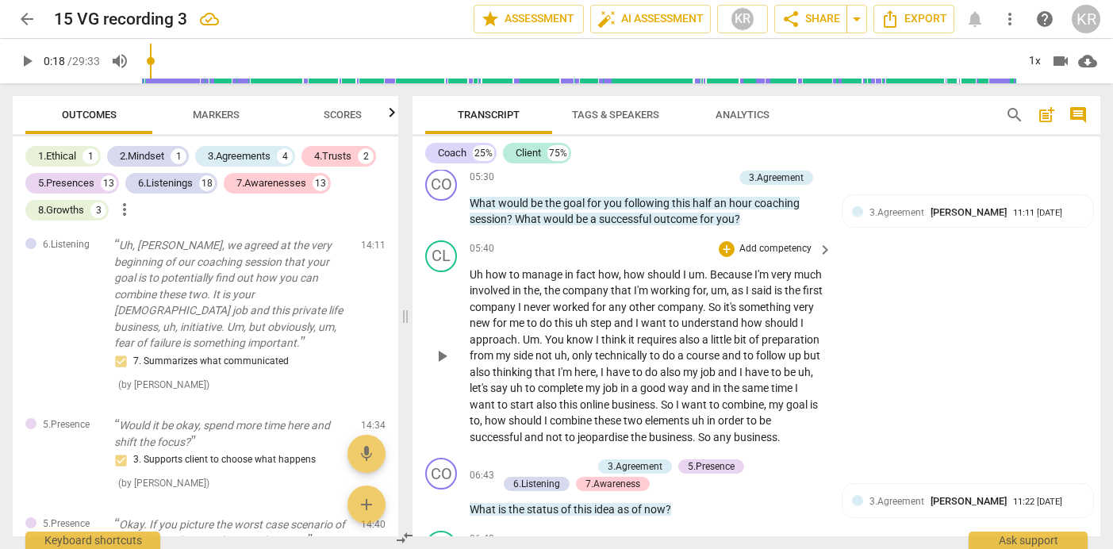
drag, startPoint x: 463, startPoint y: 288, endPoint x: 591, endPoint y: 436, distance: 195.7
click at [600, 435] on div "CL play_arrow pause 05:40 + Add competency keyboard_arrow_right Uh how to manag…" at bounding box center [757, 343] width 688 height 218
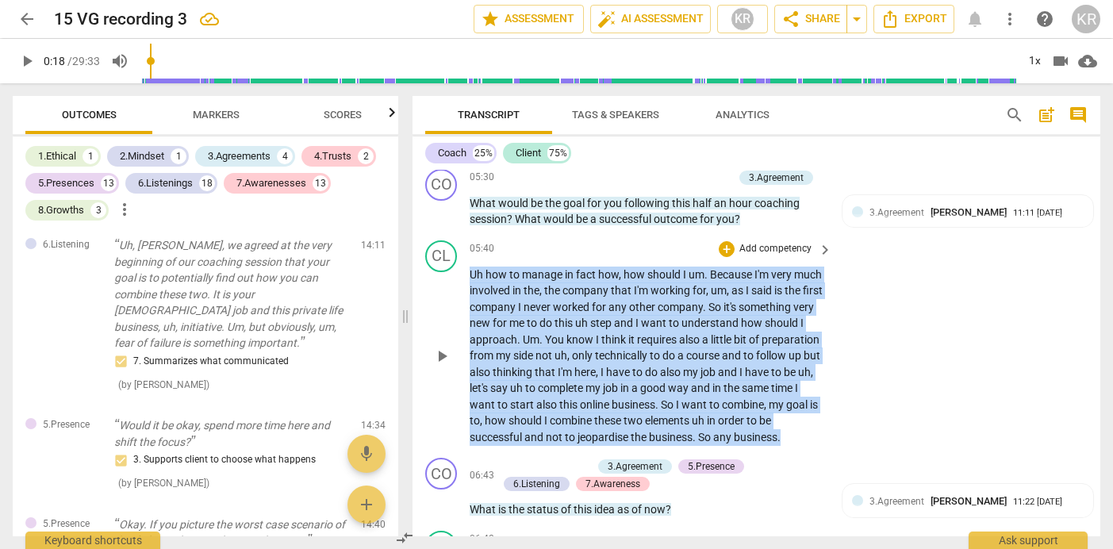
drag, startPoint x: 519, startPoint y: 471, endPoint x: 451, endPoint y: 291, distance: 192.3
click at [451, 291] on div "CL play_arrow pause 05:40 + Add competency keyboard_arrow_right Uh how to manag…" at bounding box center [757, 343] width 688 height 218
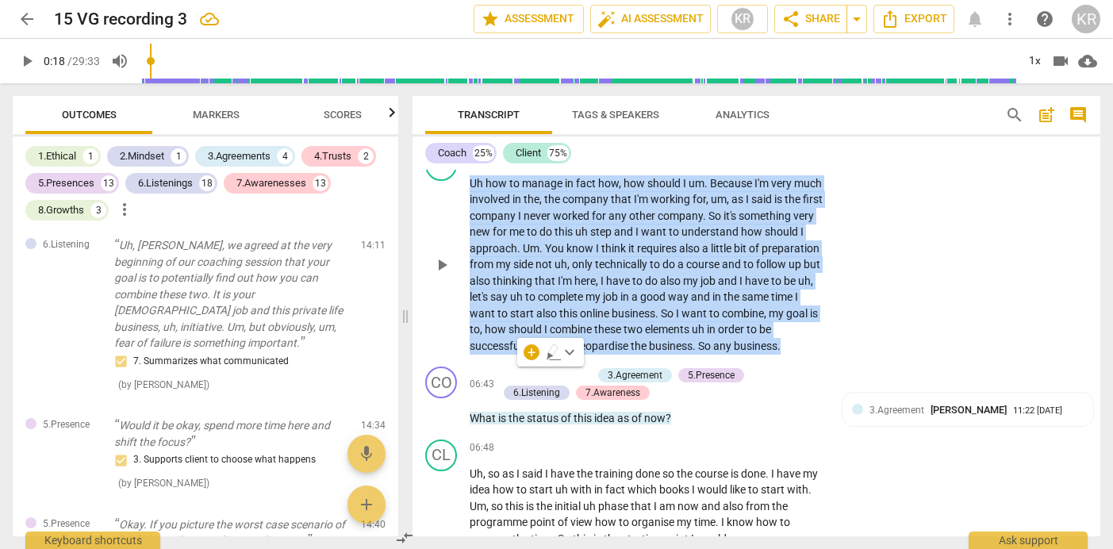
scroll to position [2962, 0]
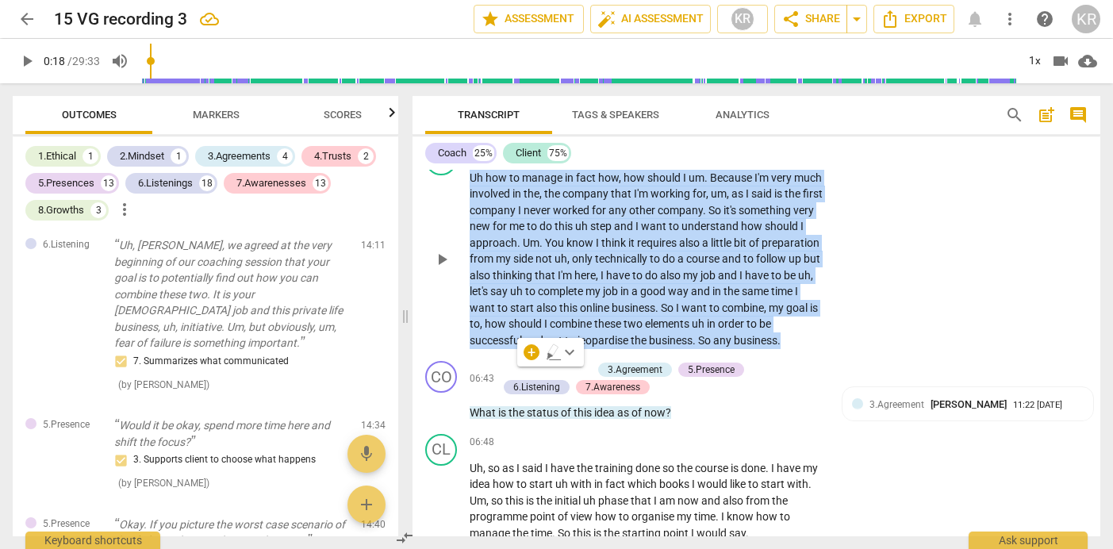
click at [710, 349] on p "Uh how to manage in fact how , how should I um . Because I'm very much involved…" at bounding box center [647, 259] width 355 height 179
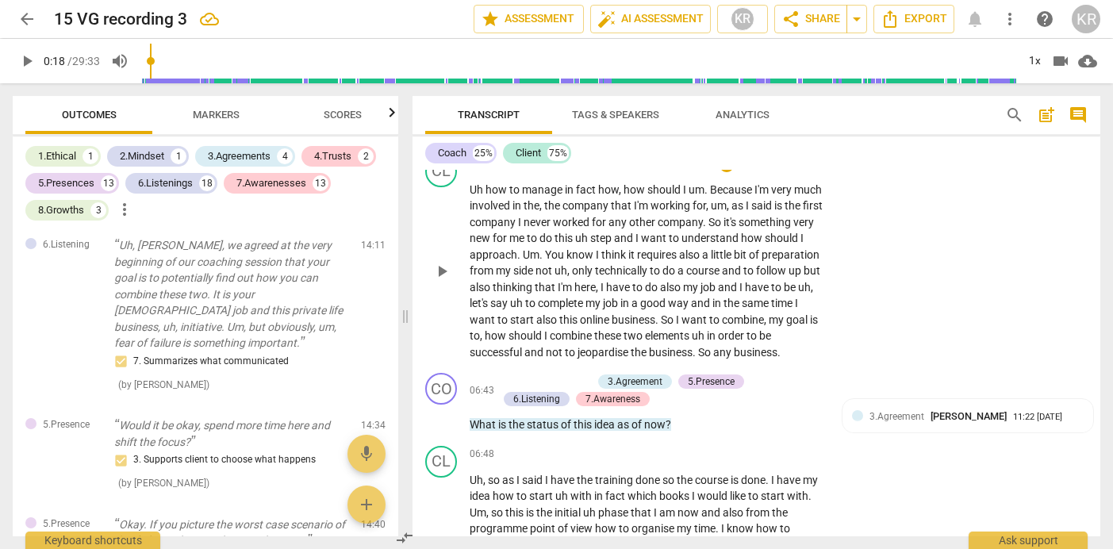
scroll to position [2936, 0]
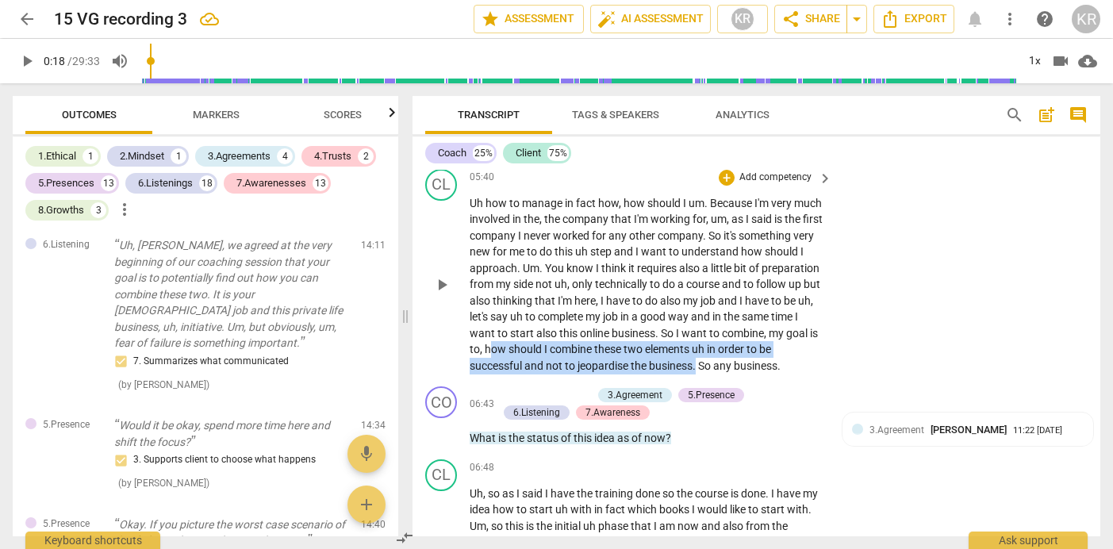
drag, startPoint x: 593, startPoint y: 366, endPoint x: 754, endPoint y: 378, distance: 160.8
click at [754, 374] on p "Uh how to manage in fact how , how should I um . Because I'm very much involved…" at bounding box center [647, 284] width 355 height 179
click at [808, 418] on div "+ Add competency 3.Agreement 5.Presence 6.Listening 7.Awareness" at bounding box center [655, 403] width 316 height 35
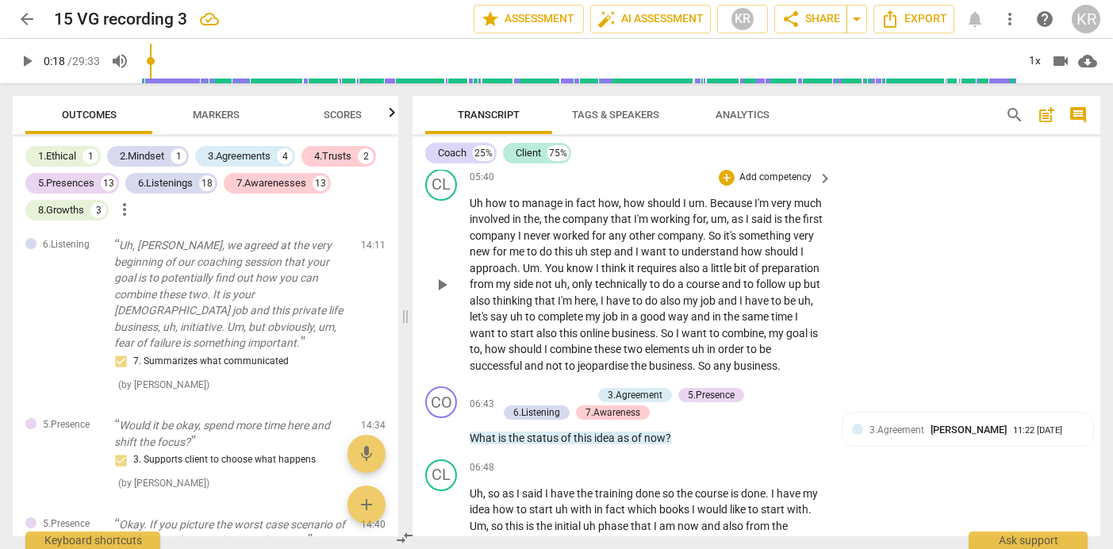
click at [774, 381] on div "CL play_arrow pause 05:40 + Add competency keyboard_arrow_right Uh how to manag…" at bounding box center [757, 272] width 688 height 218
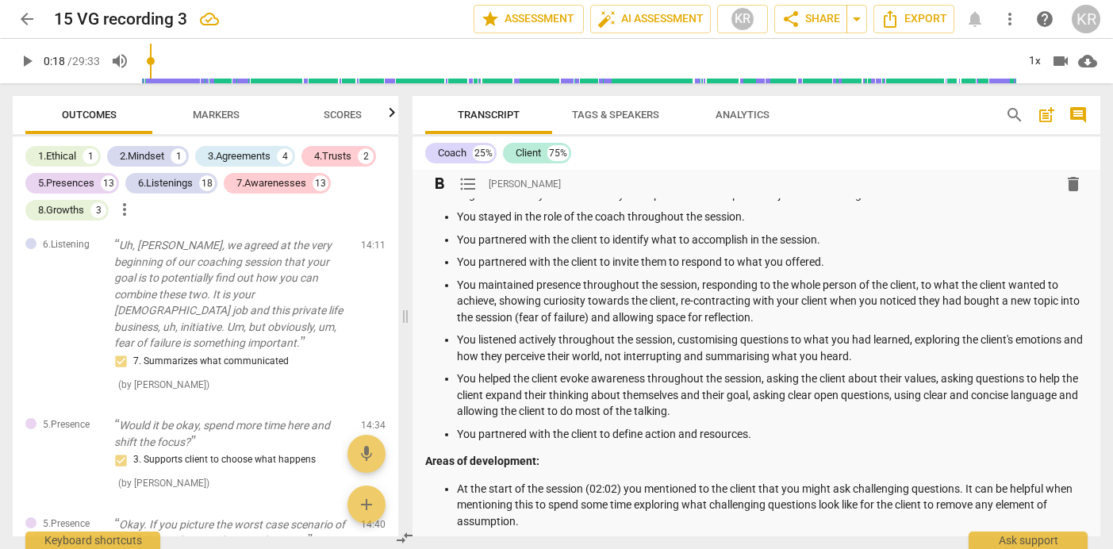
scroll to position [0, 0]
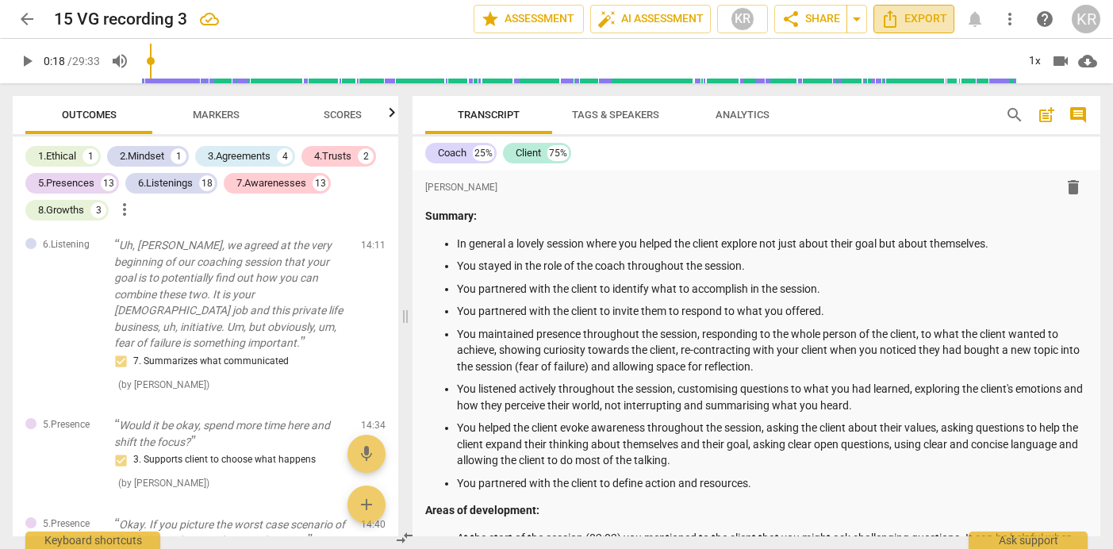
click at [909, 20] on span "Export" at bounding box center [914, 19] width 67 height 19
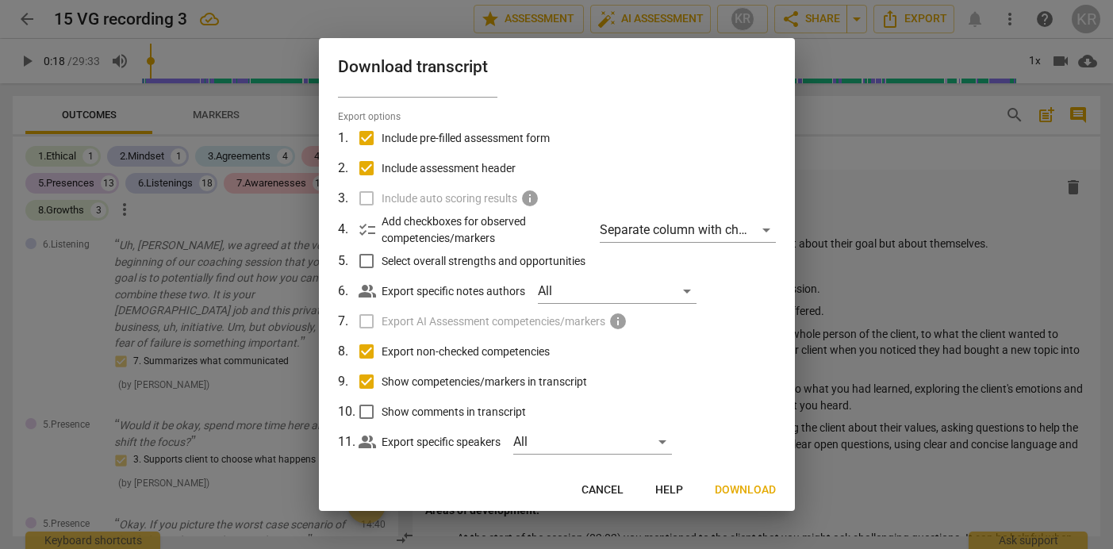
scroll to position [33, 0]
click at [735, 492] on span "Download" at bounding box center [745, 490] width 61 height 16
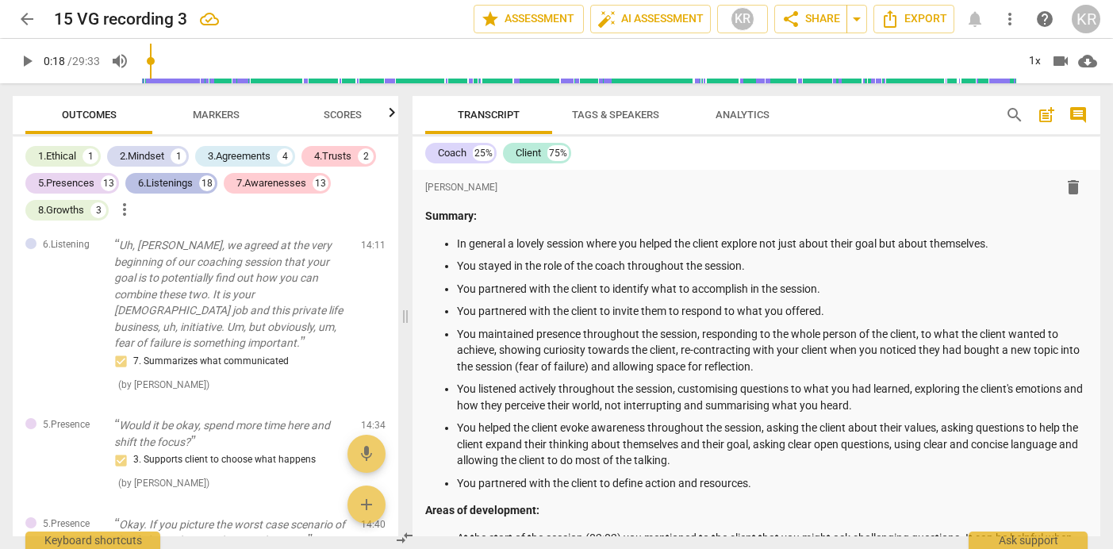
click at [171, 184] on div "6.Listenings" at bounding box center [165, 183] width 55 height 16
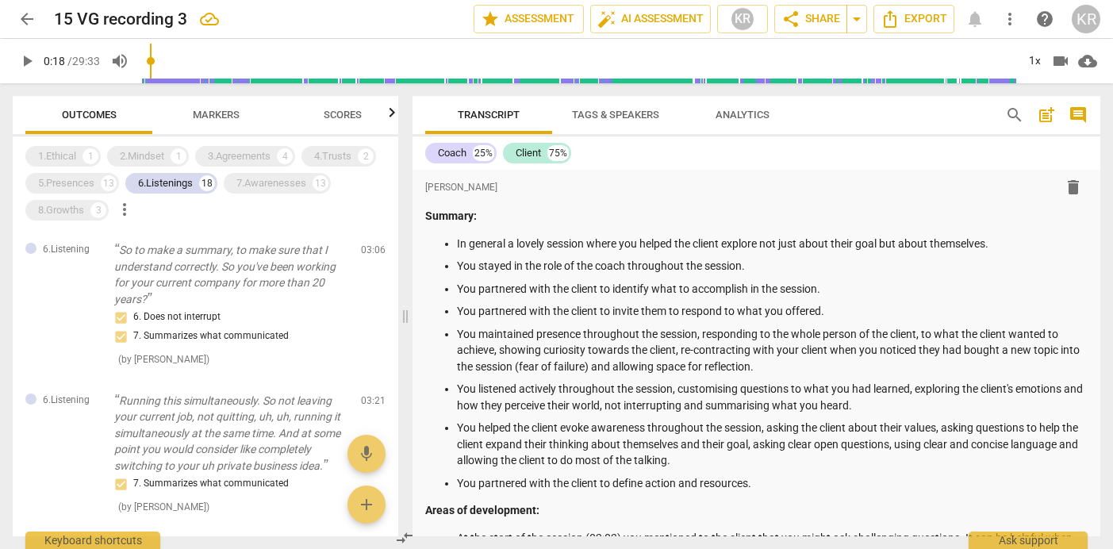
scroll to position [0, 0]
click at [159, 182] on div "6.Listenings" at bounding box center [165, 183] width 55 height 16
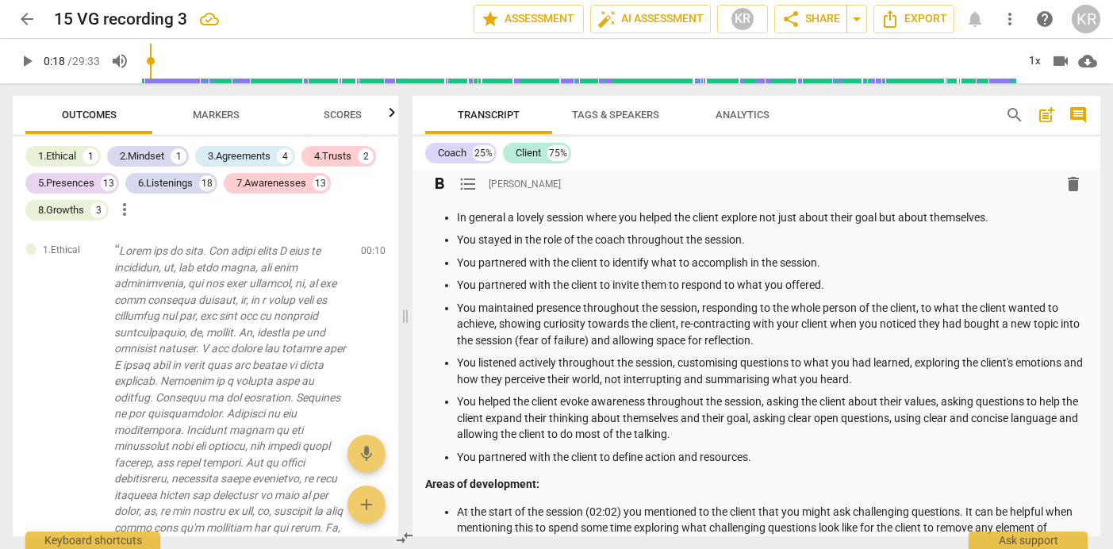
scroll to position [5, 0]
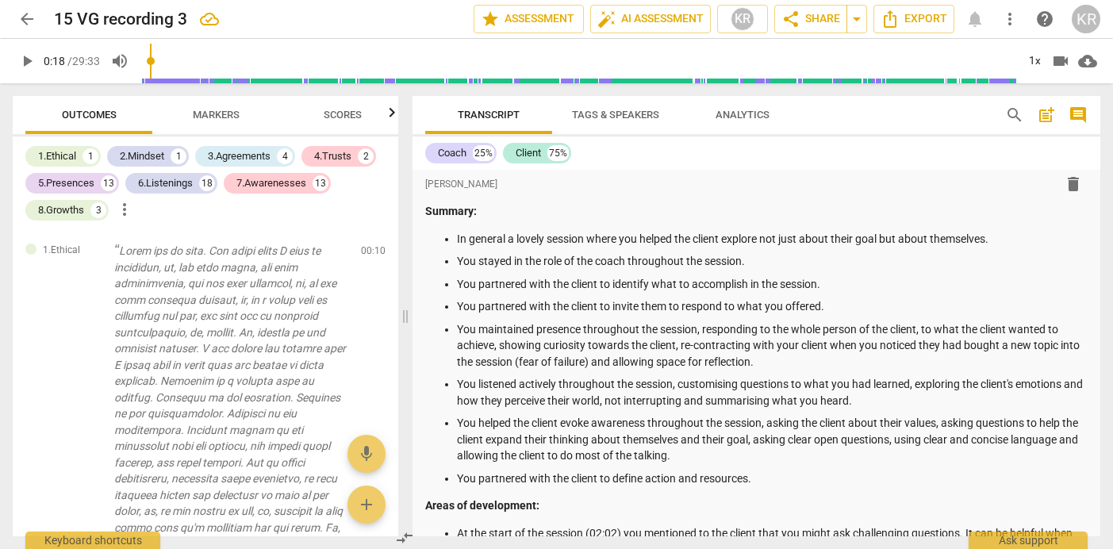
click at [1046, 117] on span "post_add" at bounding box center [1046, 115] width 19 height 19
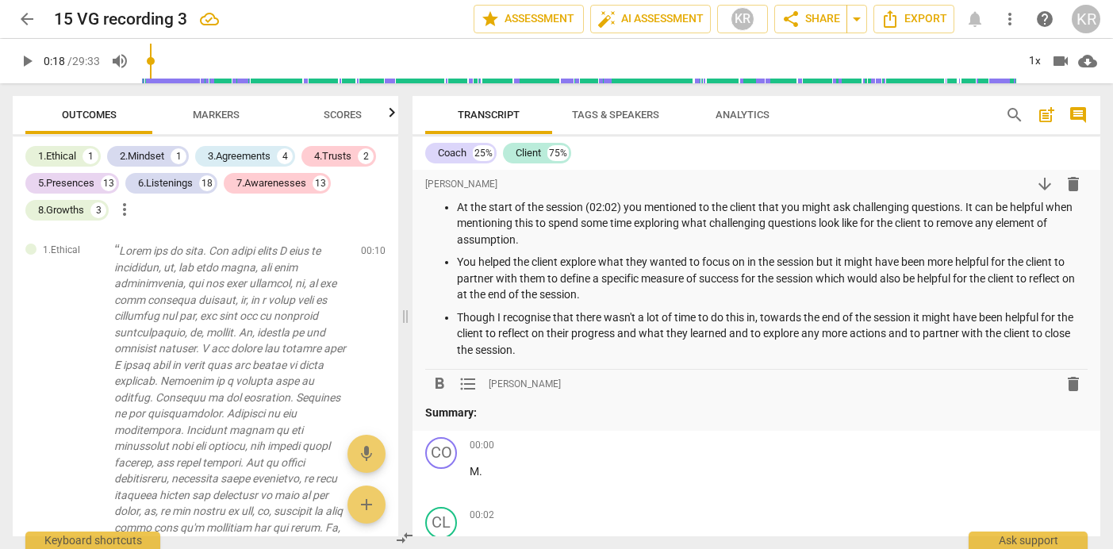
scroll to position [331, 0]
click at [1066, 384] on span "delete" at bounding box center [1073, 383] width 19 height 19
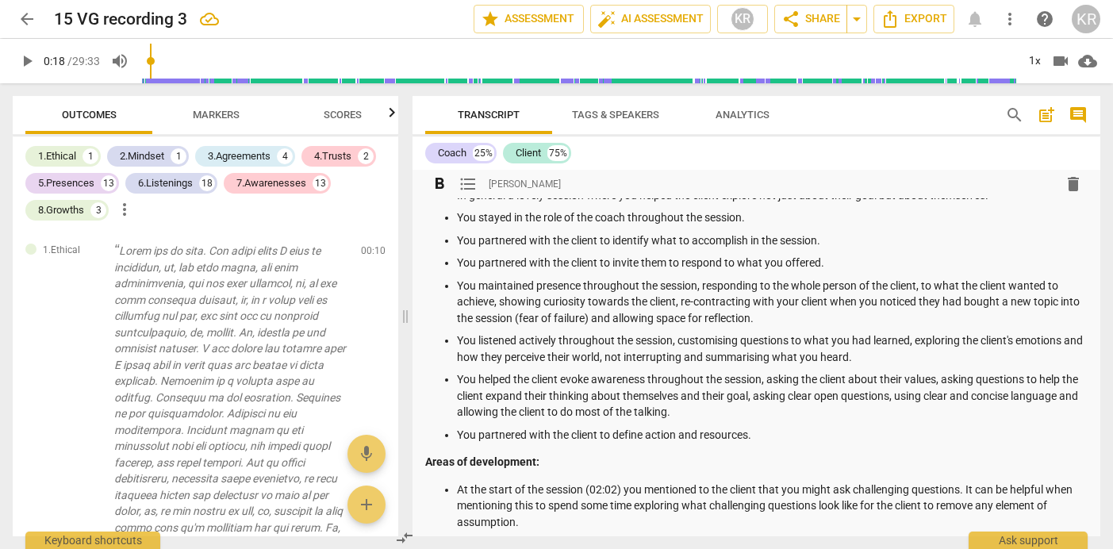
scroll to position [0, 0]
